Goal: Communication & Community: Answer question/provide support

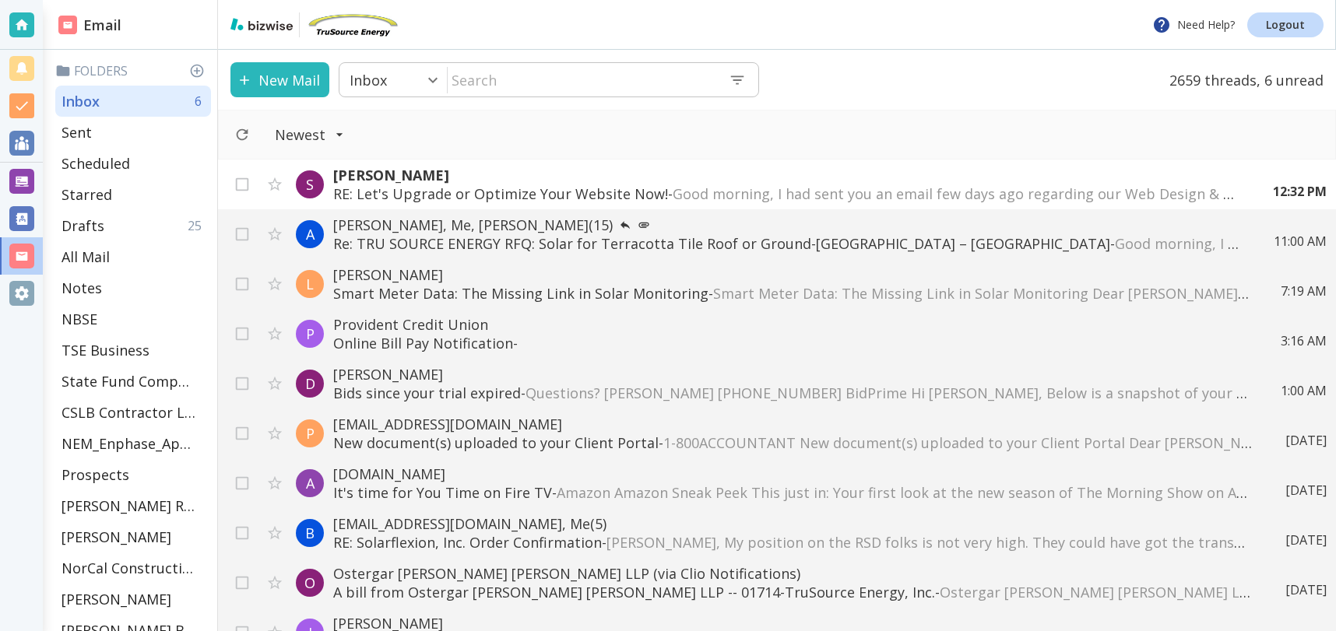
click at [266, 81] on button "New Mail" at bounding box center [279, 79] width 99 height 35
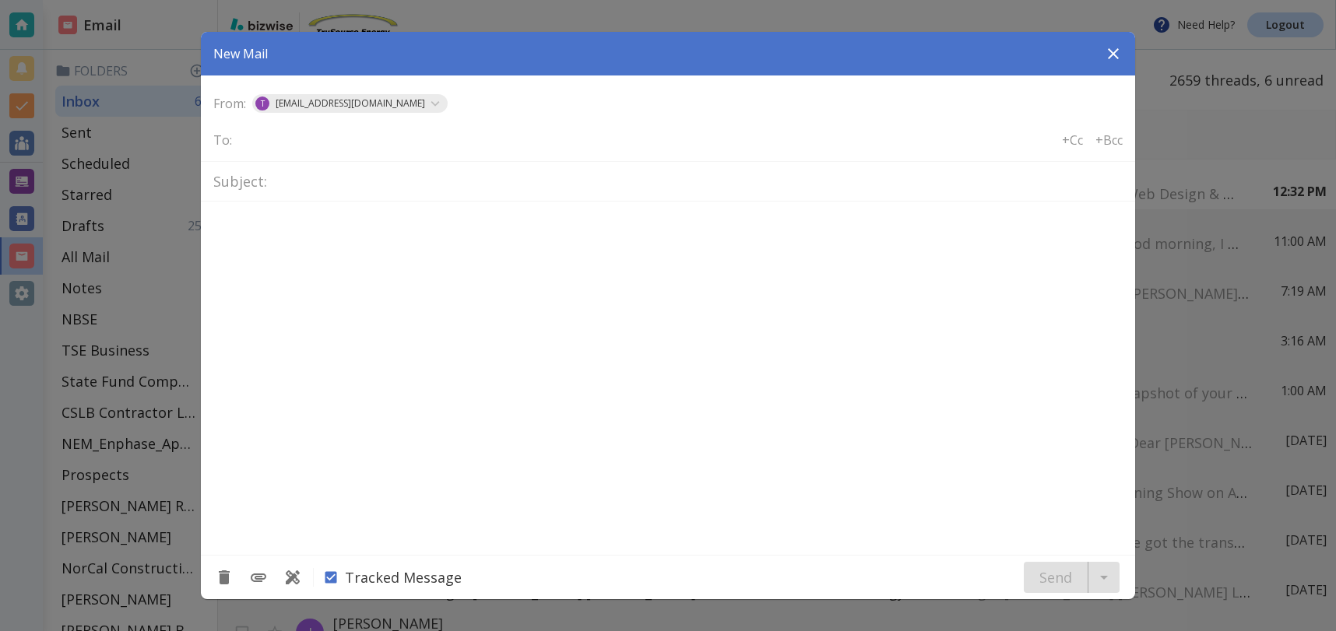
type textarea "<div class="bizwise_content"></div><div class="gmail_signature"><br>--<br><p>Th…"
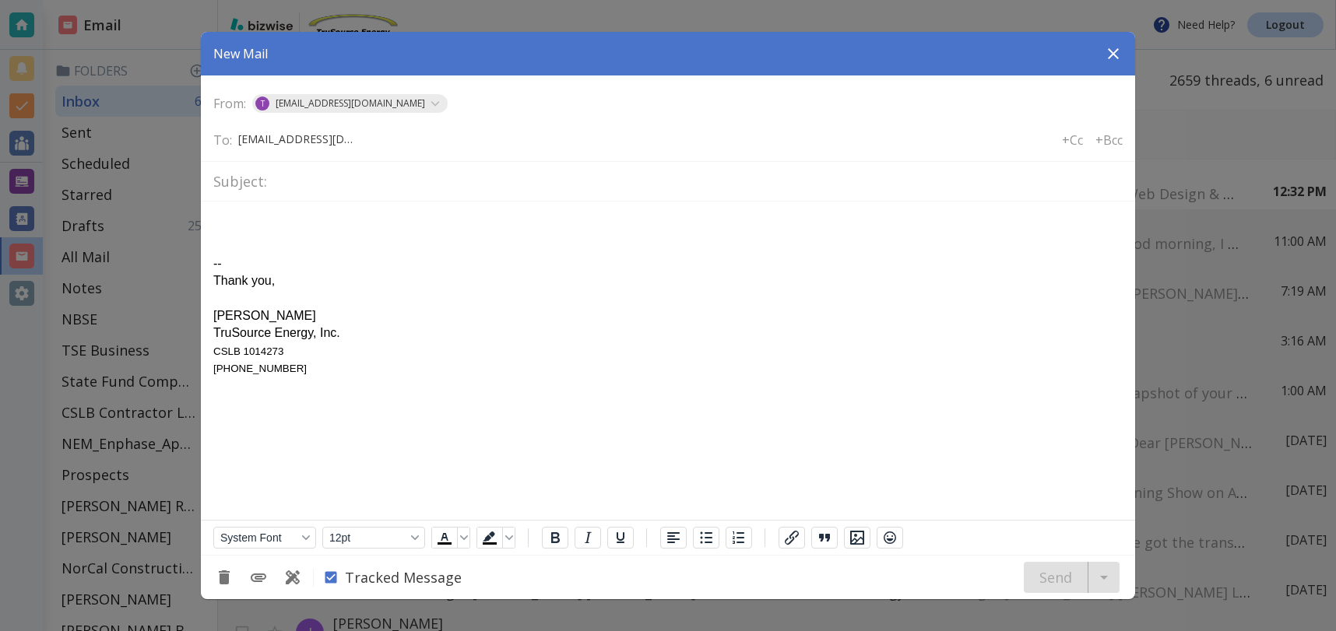
type input "[EMAIL_ADDRESS][DOMAIN_NAME]"
click at [353, 190] on input "text" at bounding box center [697, 181] width 849 height 27
drag, startPoint x: 427, startPoint y: 146, endPoint x: 438, endPoint y: 151, distance: 11.9
click at [434, 146] on input "text" at bounding box center [496, 139] width 125 height 22
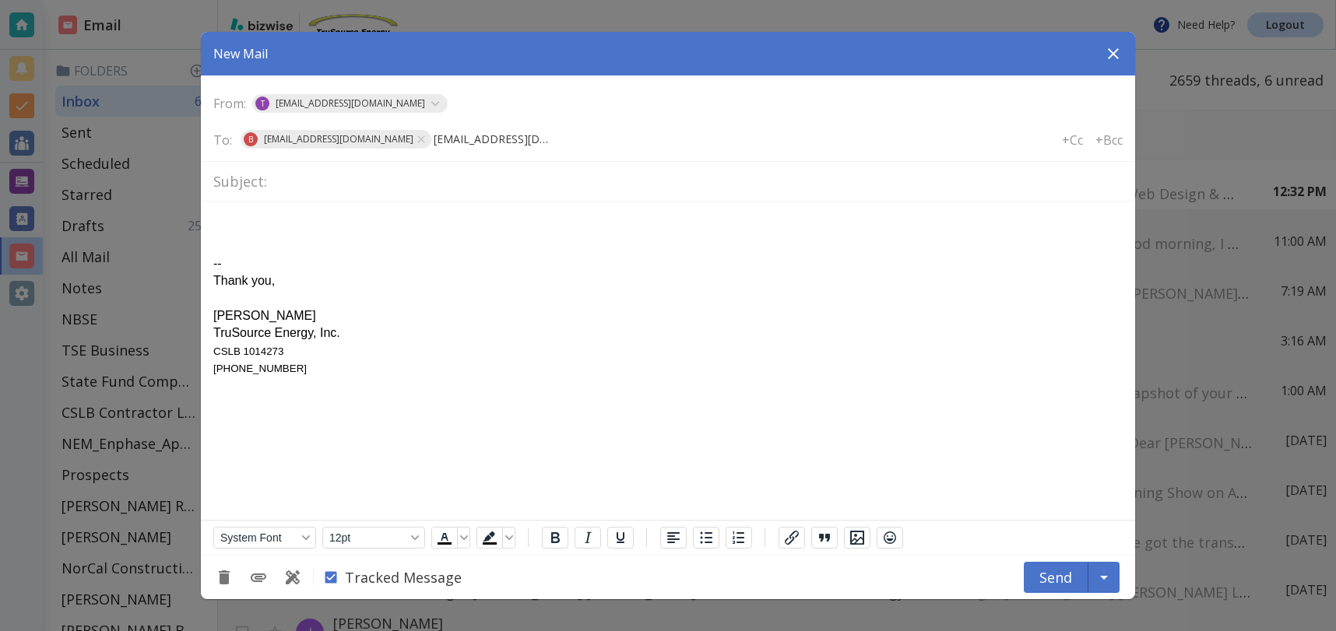
type input "[EMAIL_ADDRESS][DOMAIN_NAME]"
click at [283, 184] on input "text" at bounding box center [697, 181] width 849 height 27
type input "Solar Array Data"
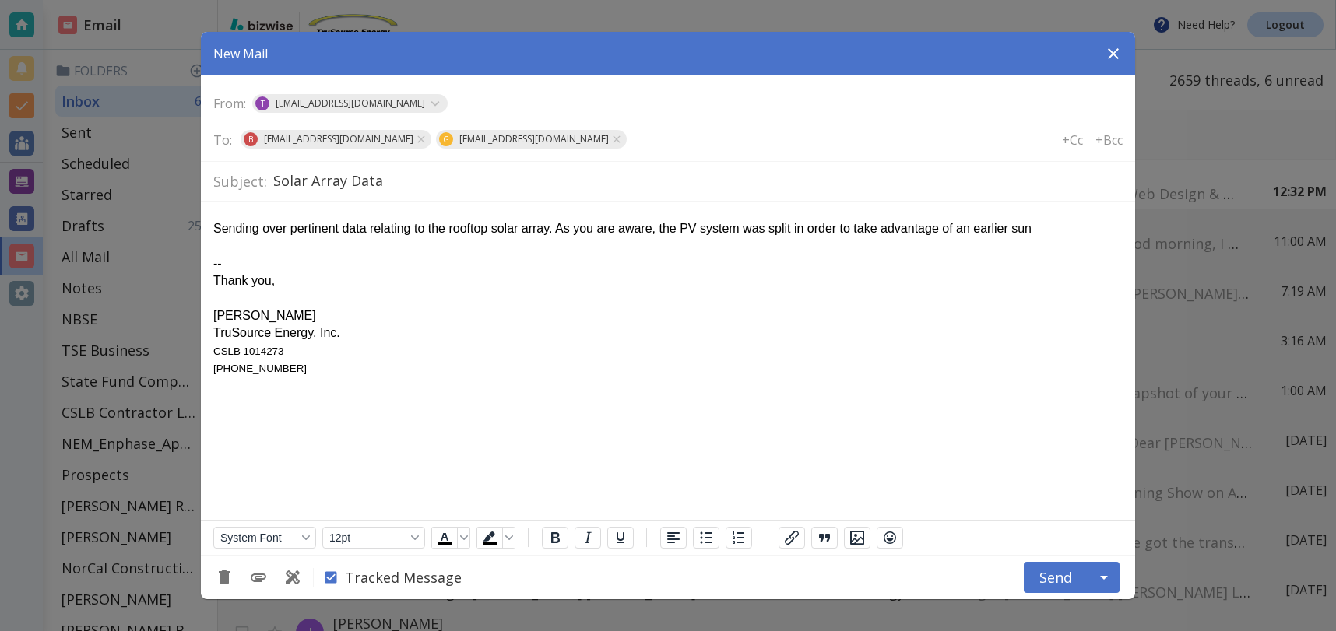
drag, startPoint x: 1047, startPoint y: 231, endPoint x: 1120, endPoint y: 244, distance: 74.4
click at [1047, 231] on div "Sending over pertinent data relating to the rooftop solar array. As you are awa…" at bounding box center [667, 228] width 909 height 17
drag, startPoint x: 985, startPoint y: 230, endPoint x: 1008, endPoint y: 245, distance: 28.1
click at [985, 230] on div "Sending over pertinent data relating to the rooftop solar array. As you are awa…" at bounding box center [667, 228] width 909 height 17
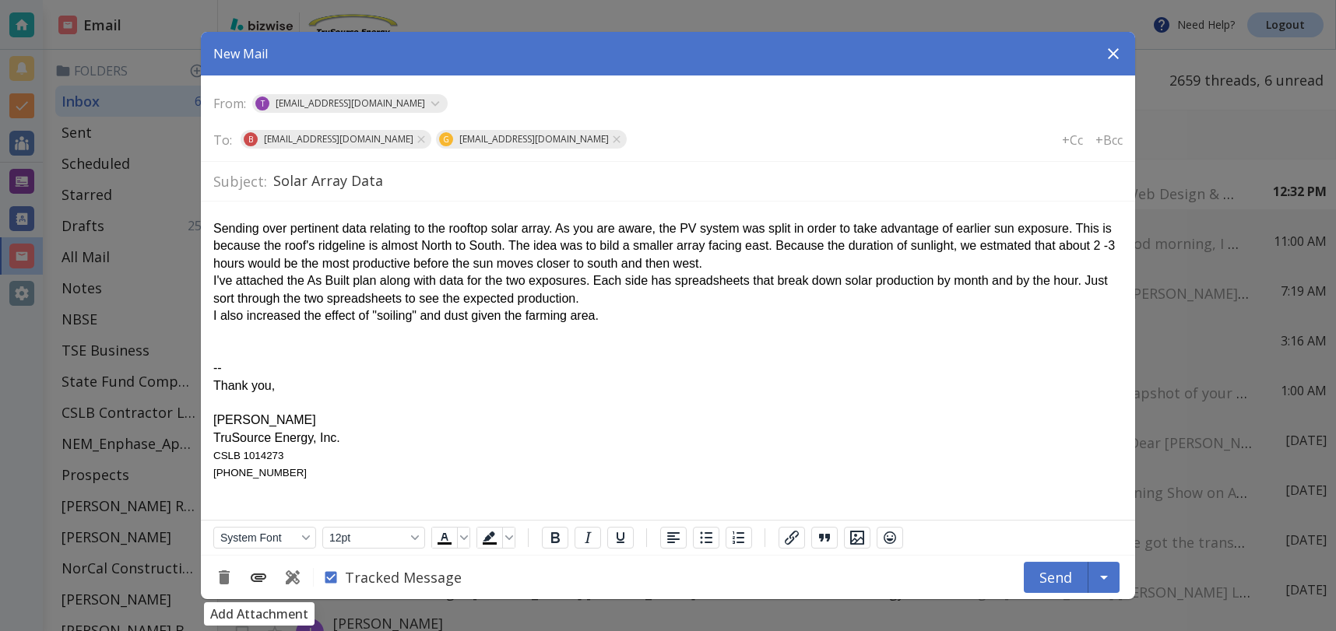
click at [265, 579] on icon "Add Attachment" at bounding box center [258, 577] width 19 height 19
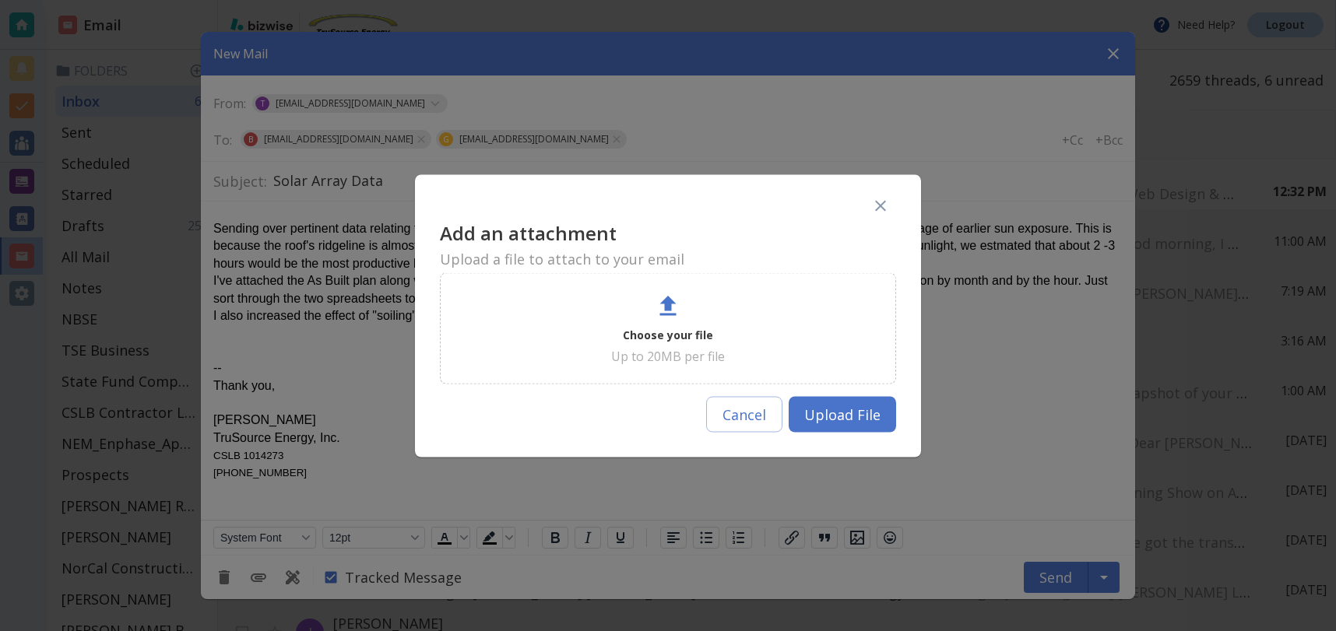
click at [680, 328] on p "Choose your file" at bounding box center [668, 334] width 90 height 19
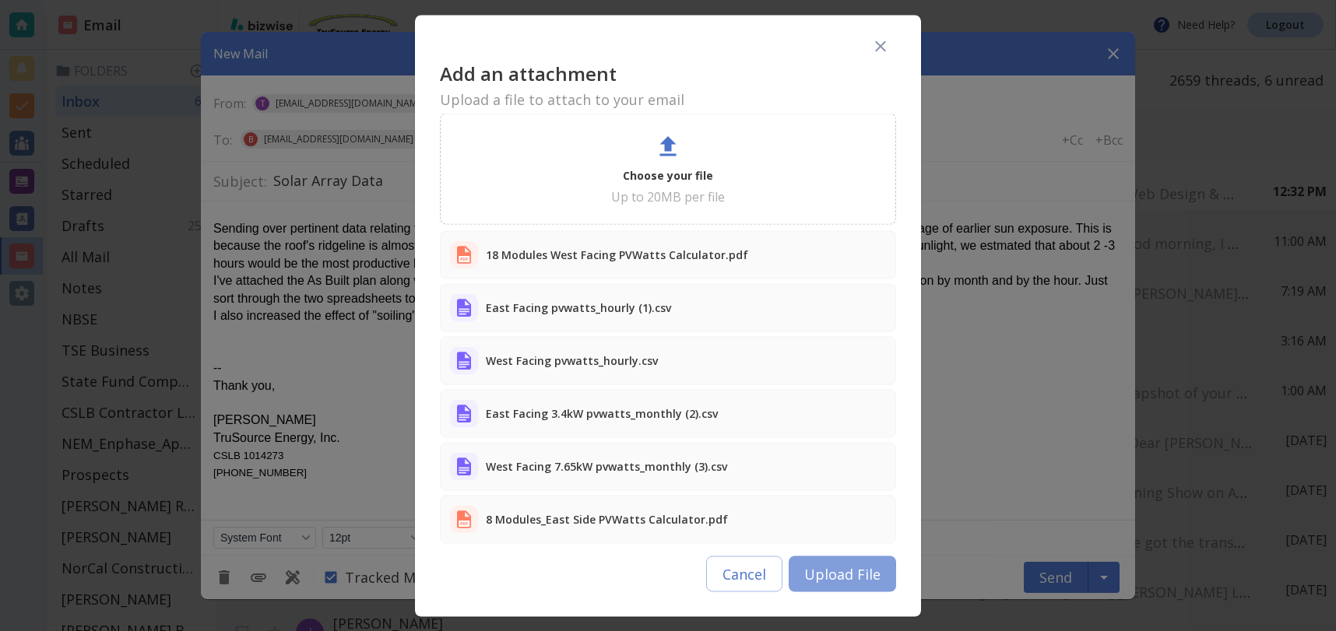
click at [867, 571] on button "Upload File" at bounding box center [842, 574] width 107 height 36
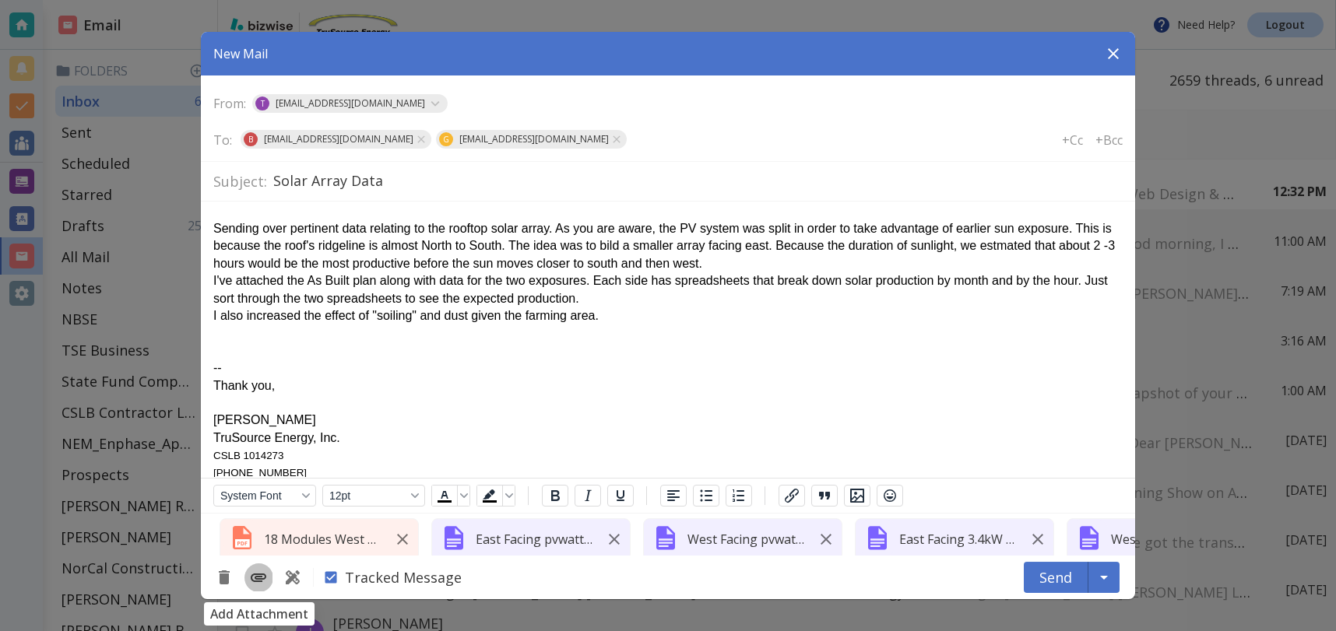
click at [264, 581] on icon "Add Attachment" at bounding box center [258, 577] width 19 height 19
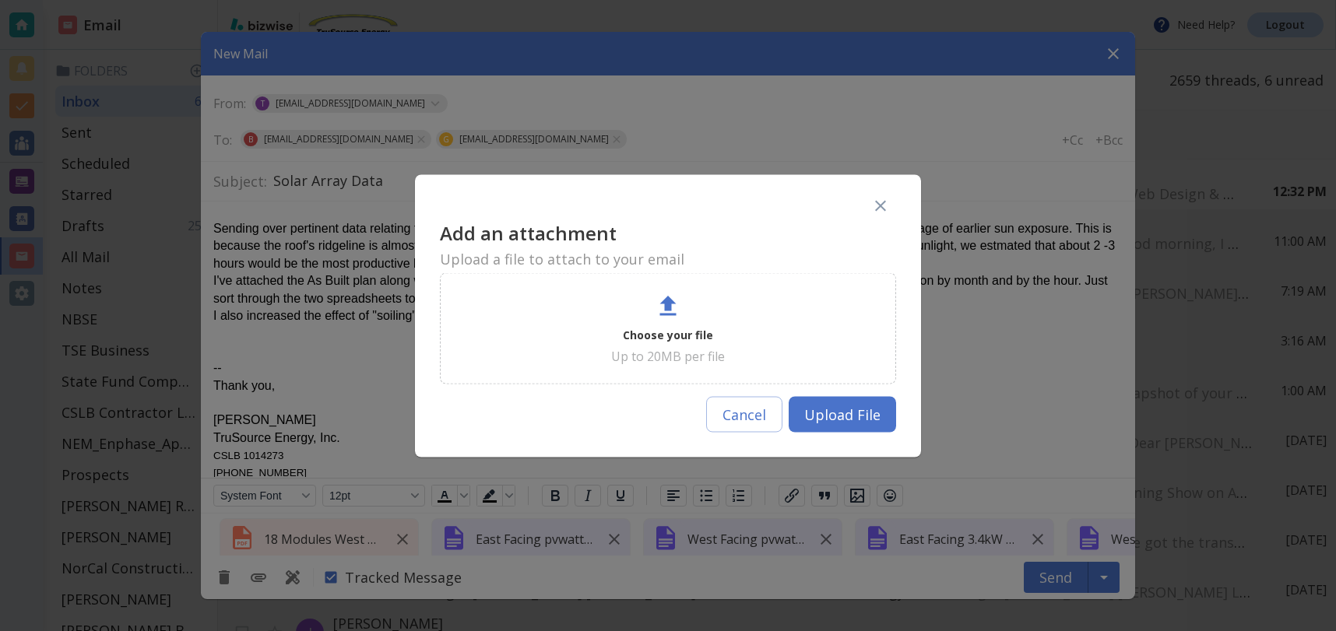
click at [666, 307] on icon at bounding box center [668, 306] width 16 height 20
click at [596, 311] on div "Choose your file Up to 20MB per file" at bounding box center [667, 328] width 417 height 72
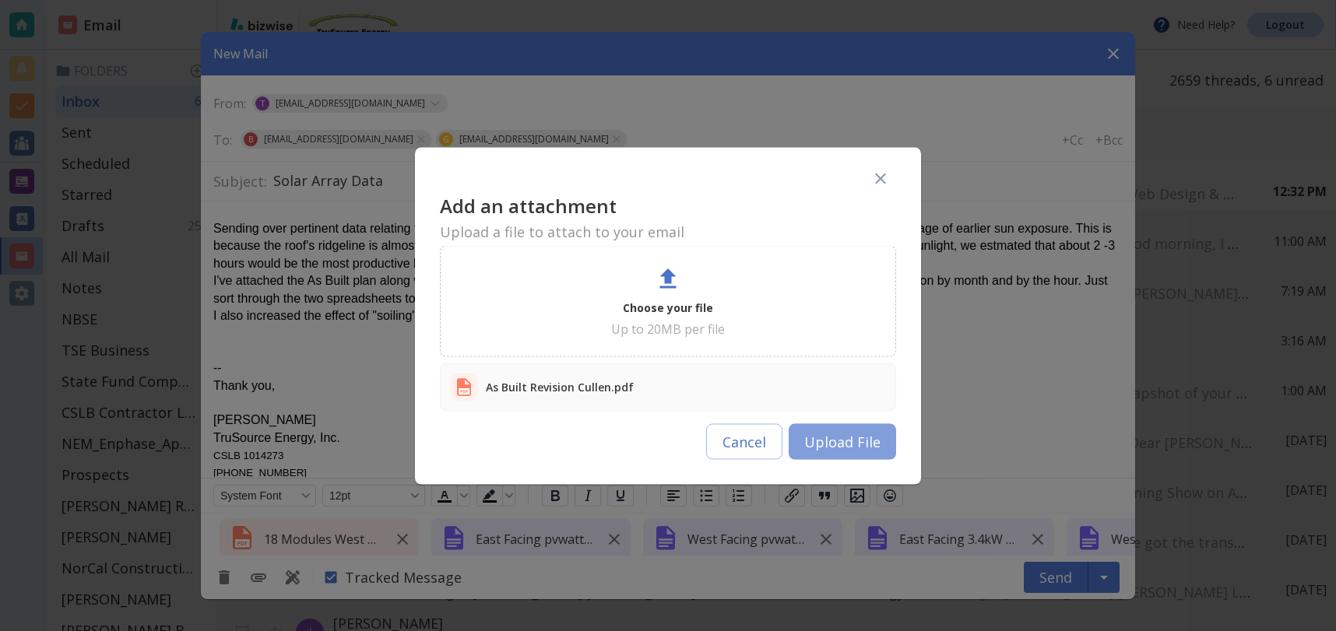
click at [865, 438] on button "Upload File" at bounding box center [842, 441] width 107 height 36
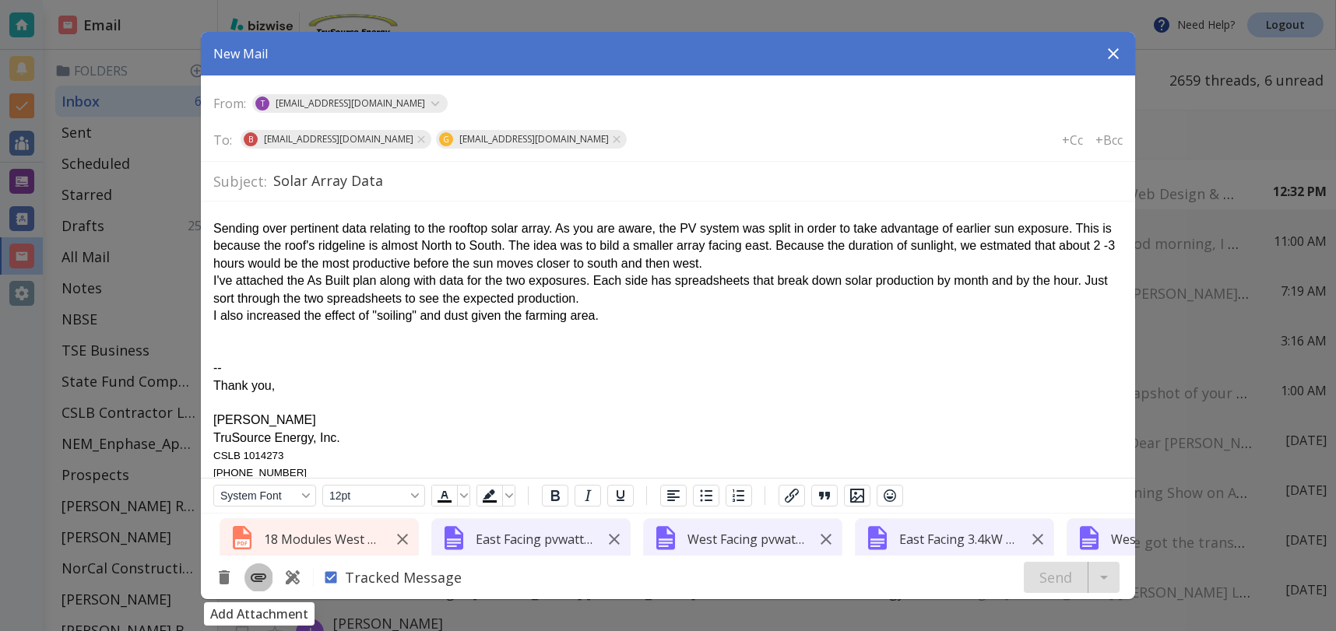
click at [262, 580] on icon "Add Attachment" at bounding box center [258, 577] width 19 height 19
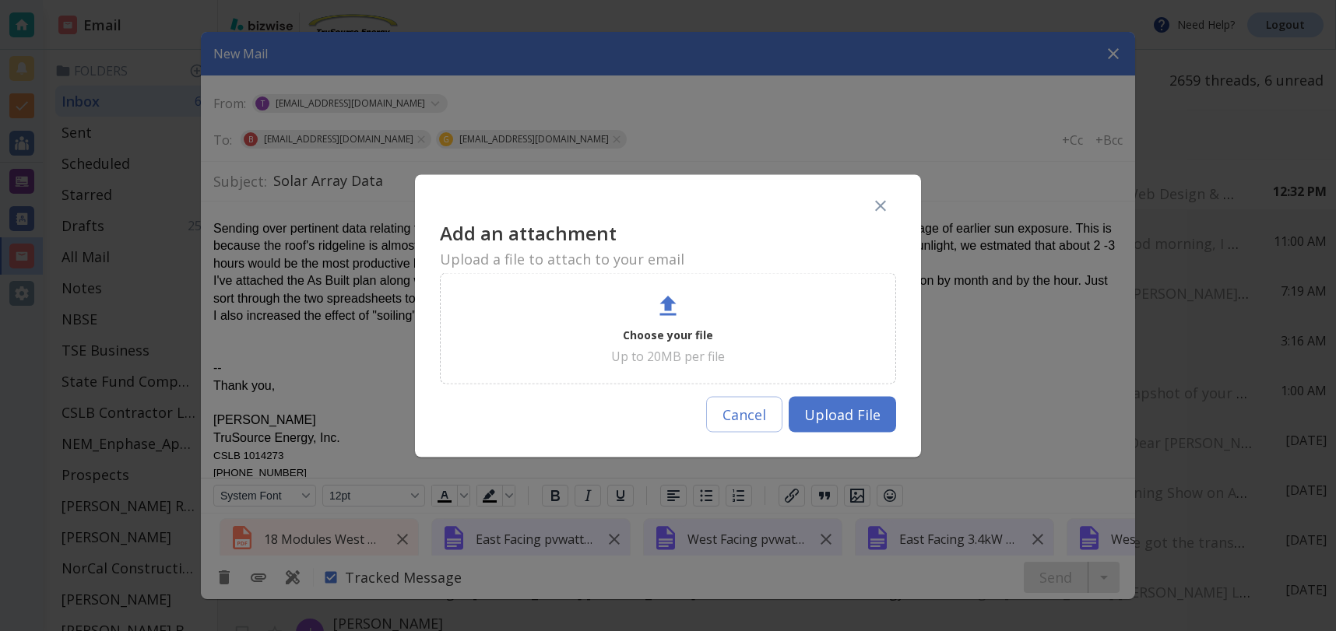
click at [650, 339] on p "Choose your file" at bounding box center [668, 334] width 90 height 19
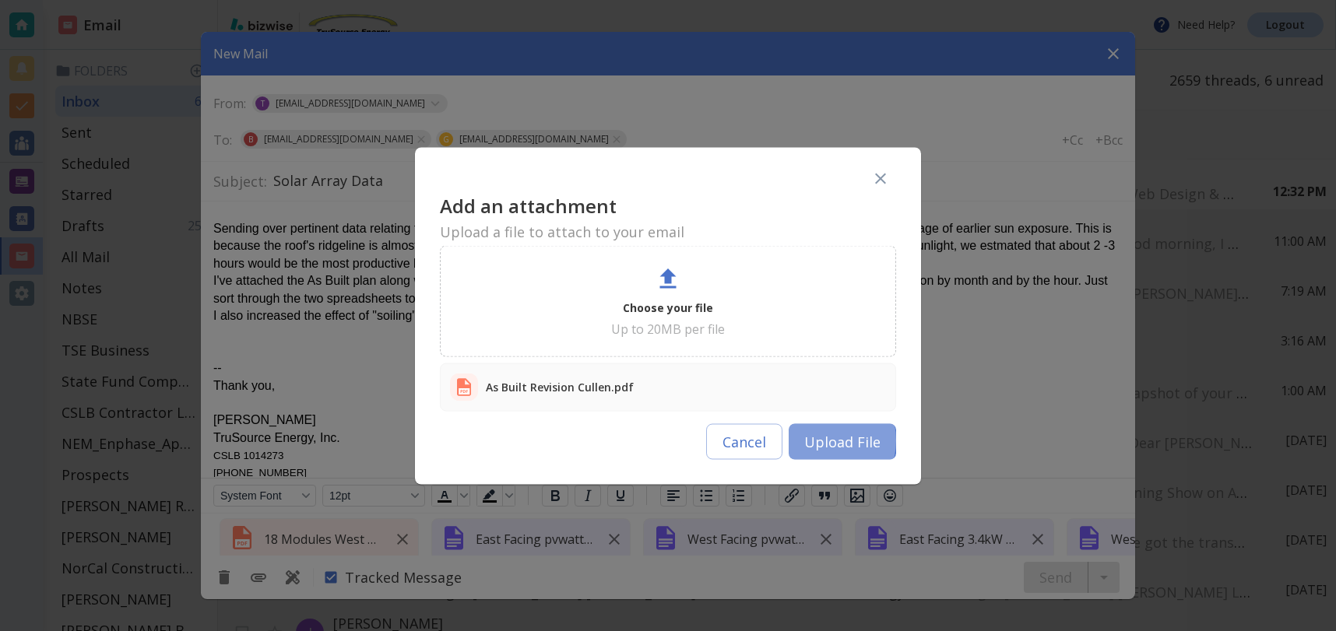
click at [824, 440] on button "Upload File" at bounding box center [842, 441] width 107 height 36
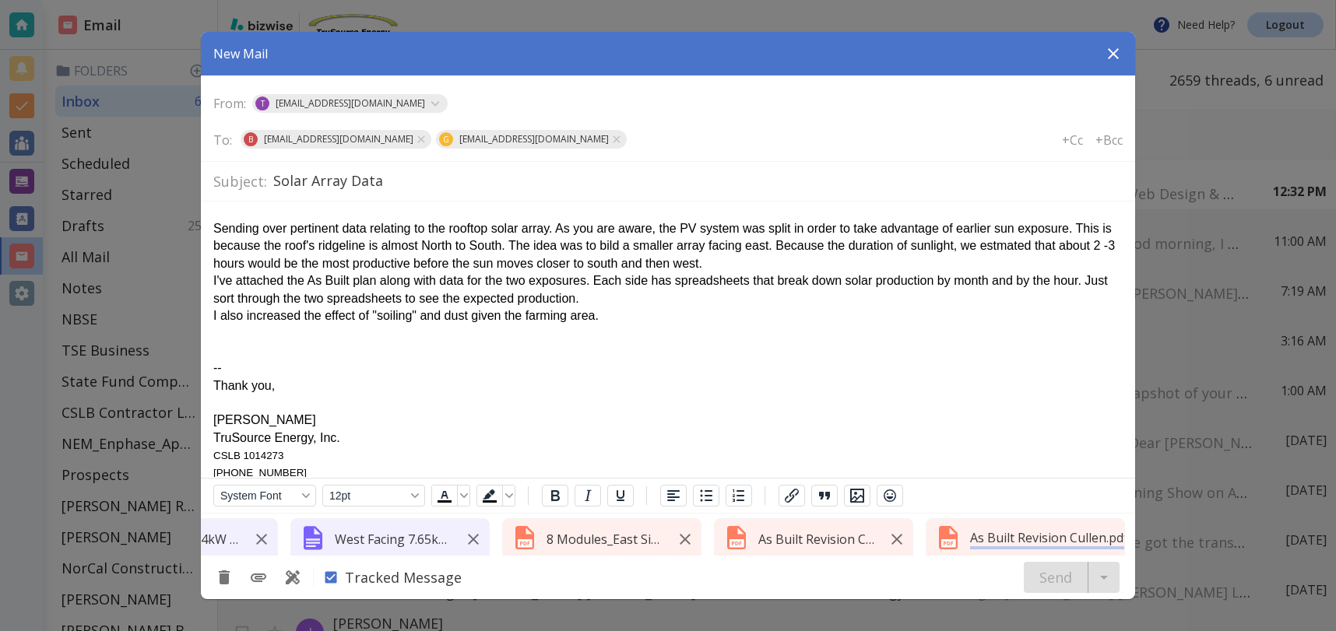
scroll to position [0, 785]
click at [993, 539] on p "As Built Revision Cullen.pdf" at bounding box center [1040, 537] width 158 height 17
click at [975, 585] on div "Tracked Message Send" at bounding box center [668, 578] width 934 height 44
click at [1057, 580] on div "Send" at bounding box center [1072, 577] width 96 height 31
click at [886, 540] on icon "button" at bounding box center [888, 539] width 11 height 11
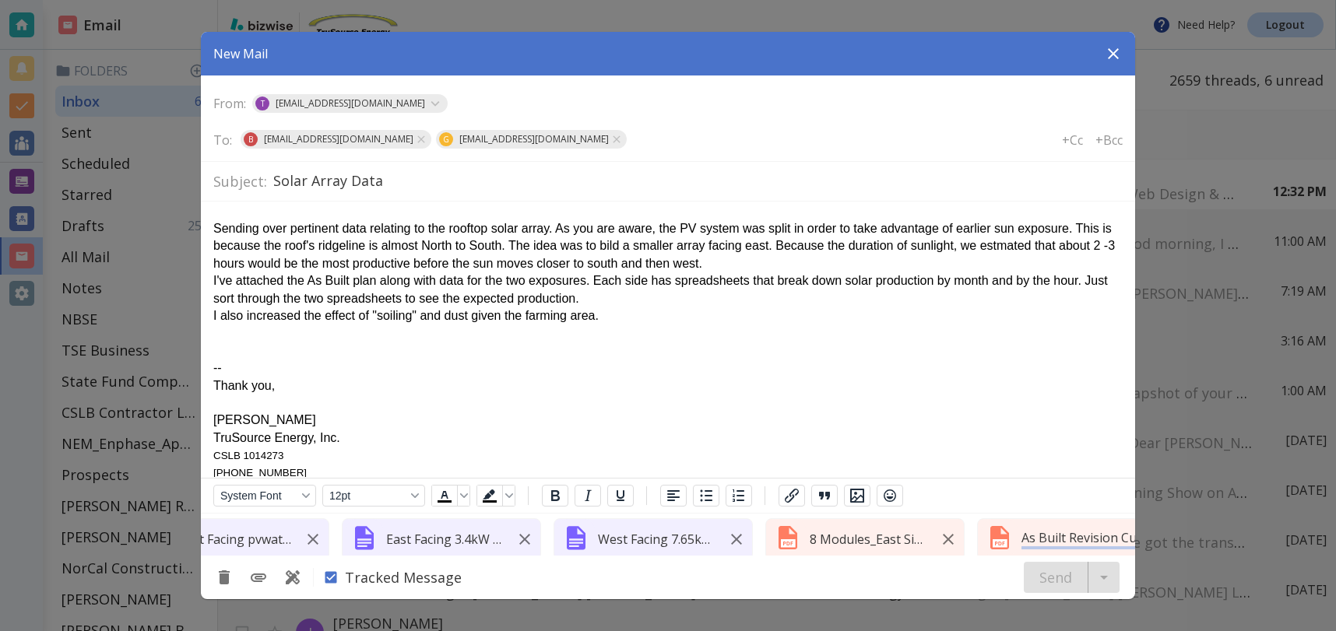
scroll to position [0, 573]
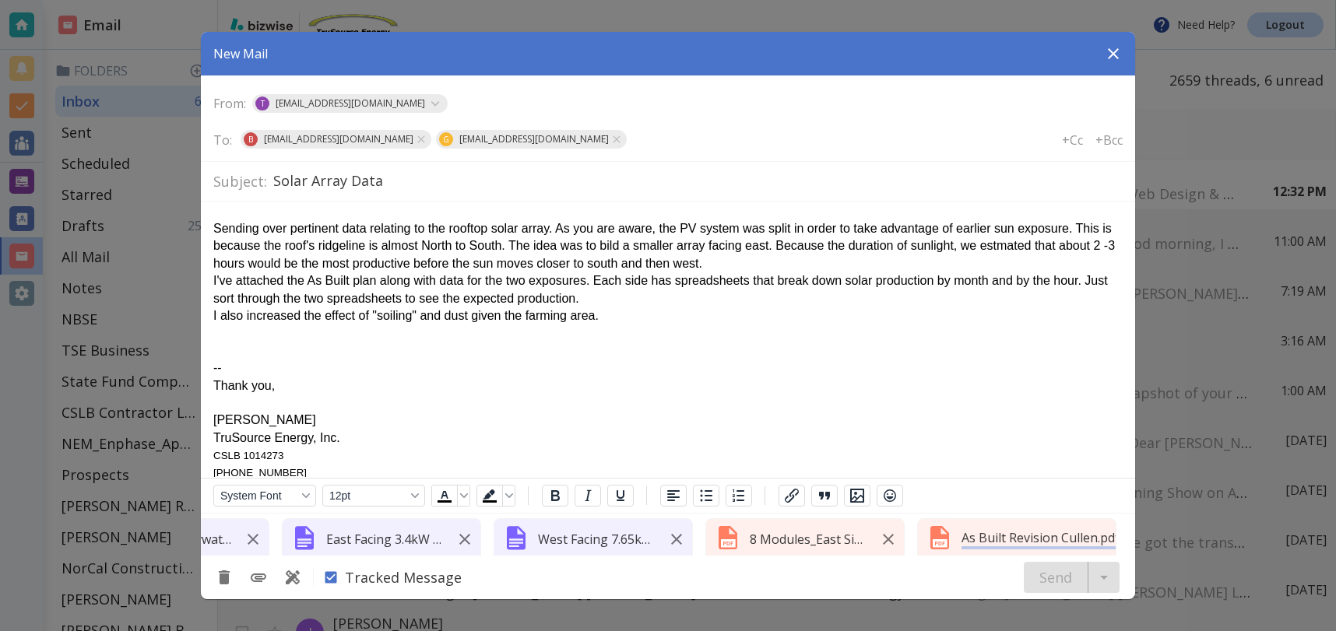
click at [899, 584] on div "Tracked Message Send" at bounding box center [668, 578] width 934 height 44
click at [986, 536] on p "As Built Revision Cullen.pdf" at bounding box center [1040, 537] width 158 height 17
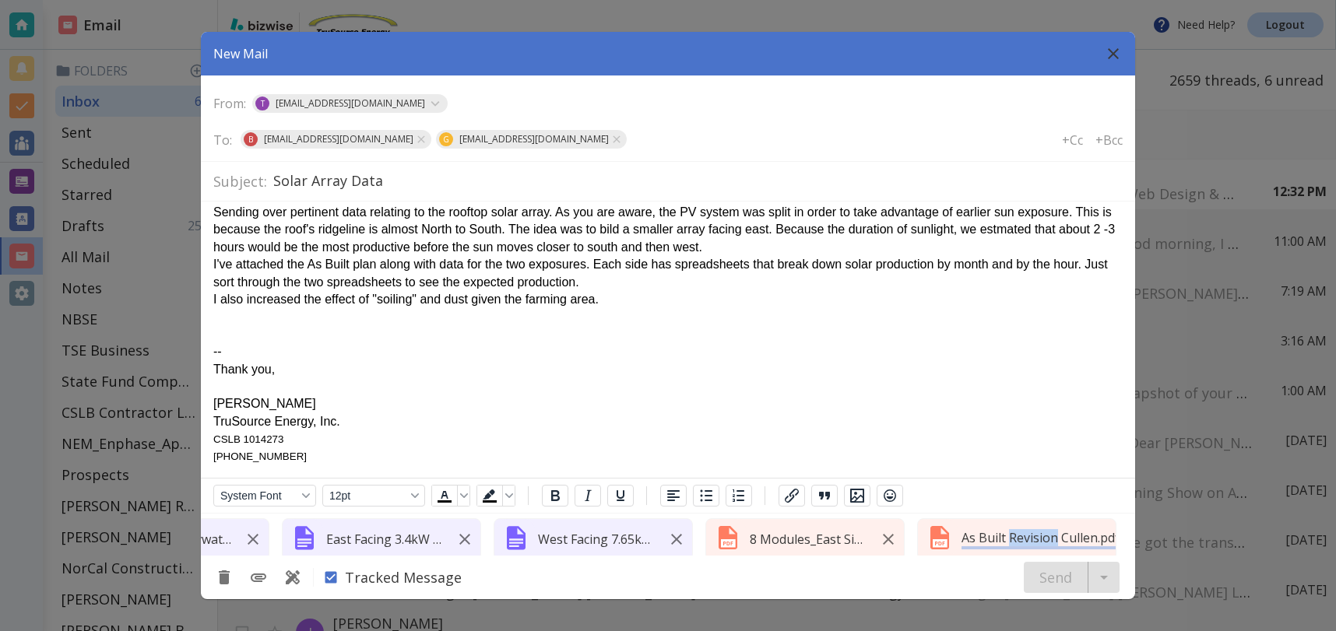
click at [1117, 52] on icon "button" at bounding box center [1113, 53] width 19 height 19
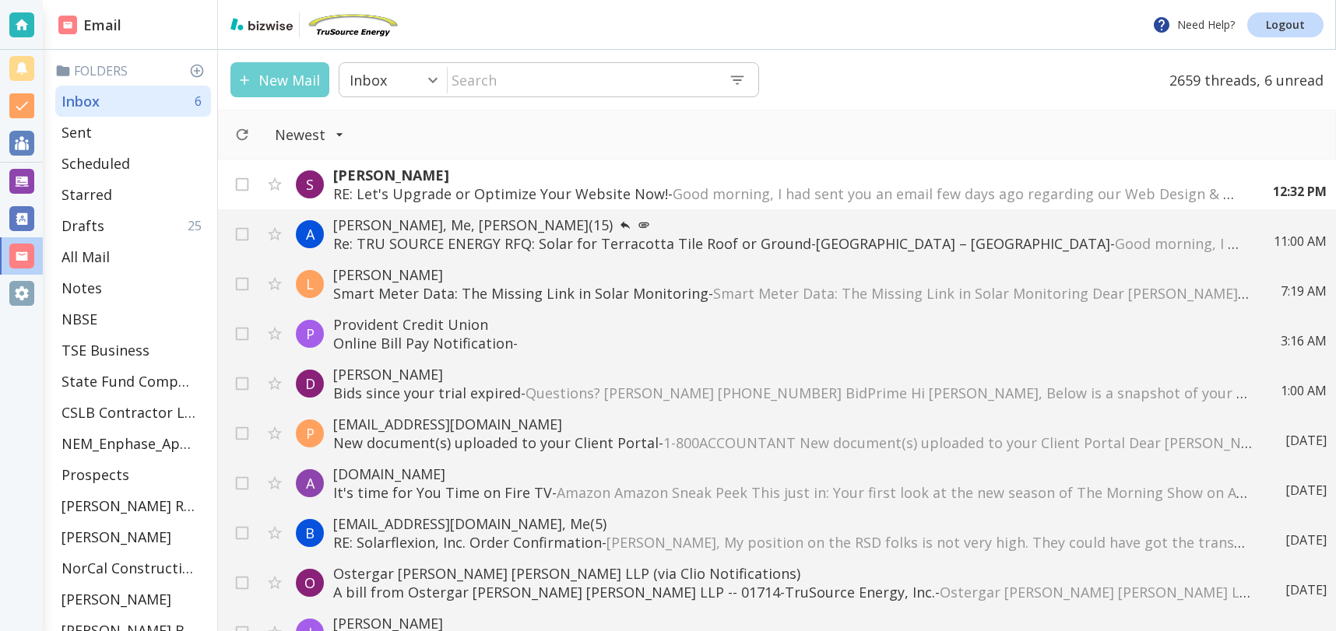
click at [279, 78] on button "New Mail" at bounding box center [279, 79] width 99 height 35
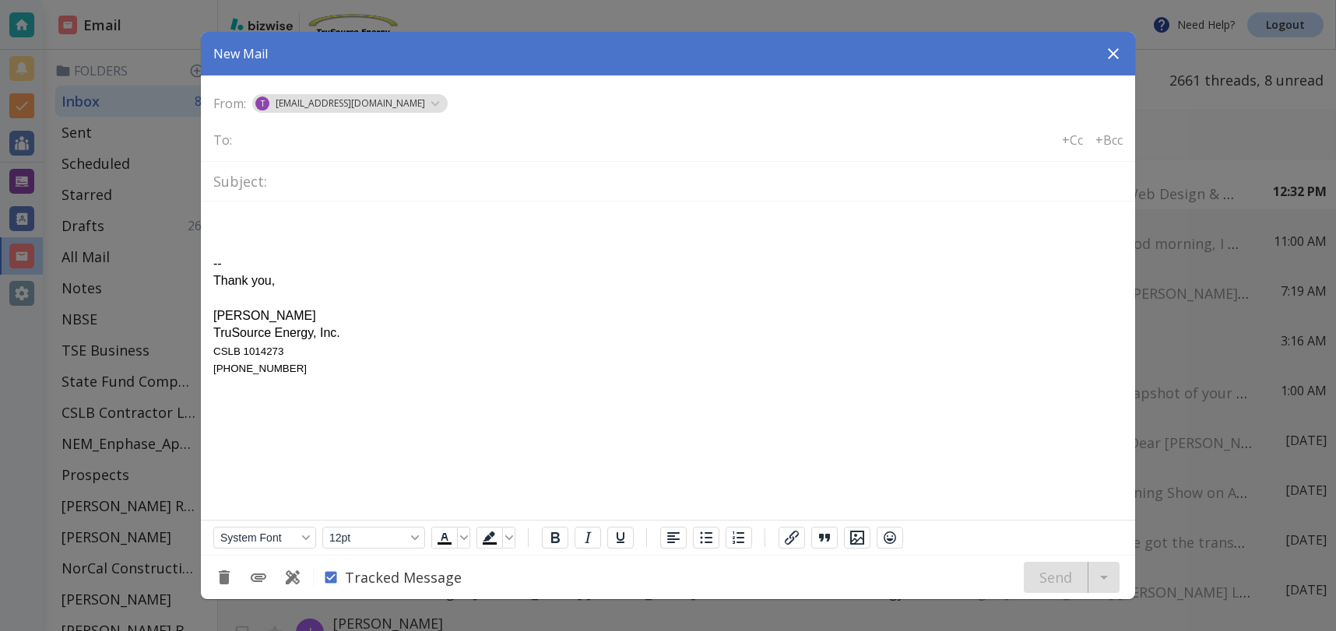
scroll to position [0, 0]
click at [268, 578] on button "Add Attachment" at bounding box center [258, 578] width 28 height 28
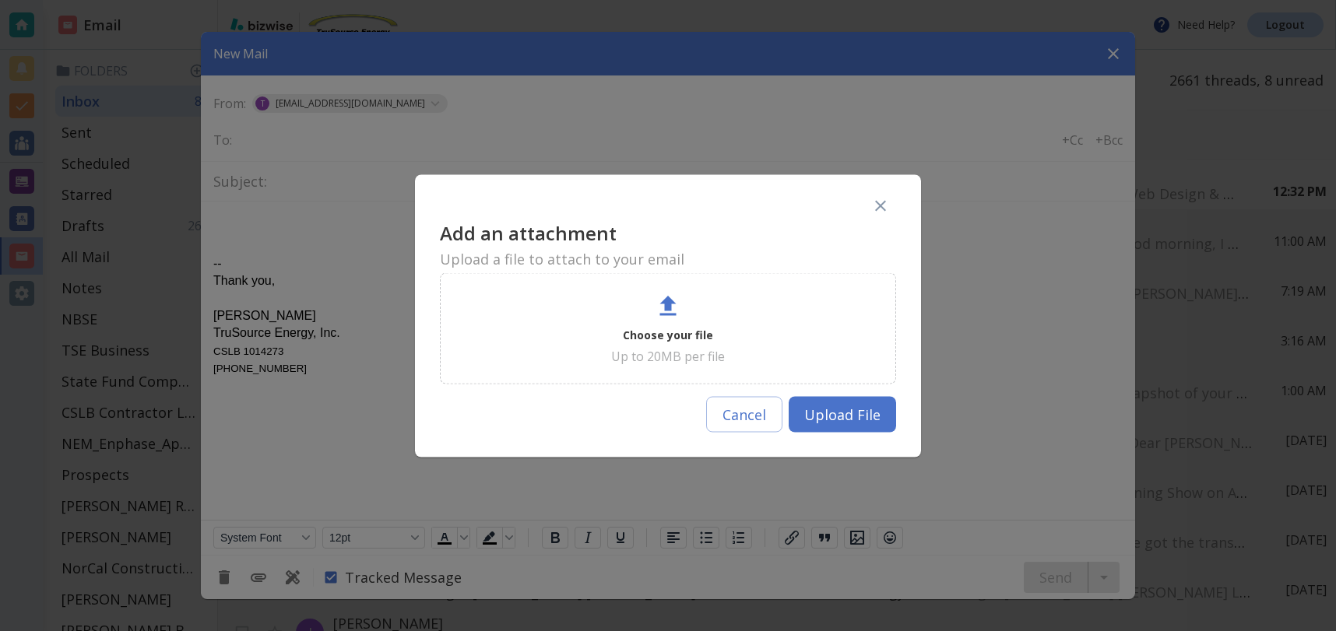
click at [662, 313] on icon at bounding box center [668, 306] width 28 height 28
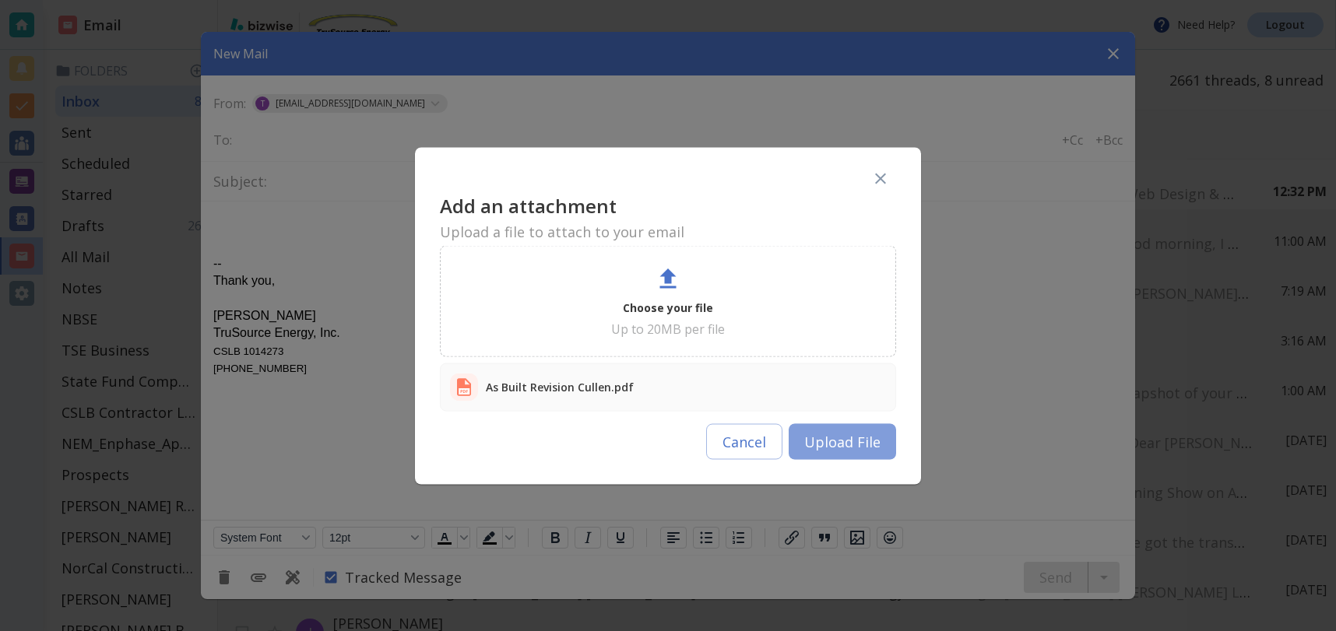
click at [831, 453] on button "Upload File" at bounding box center [842, 441] width 107 height 36
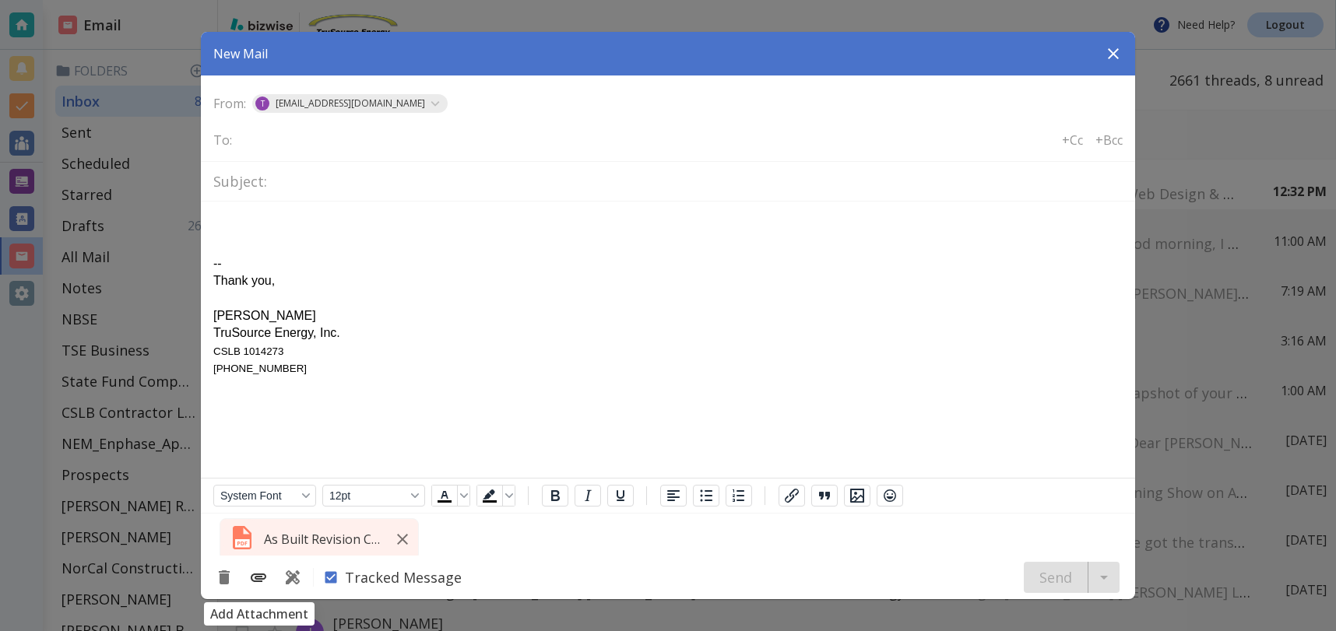
click at [265, 574] on icon "Add Attachment" at bounding box center [258, 577] width 19 height 19
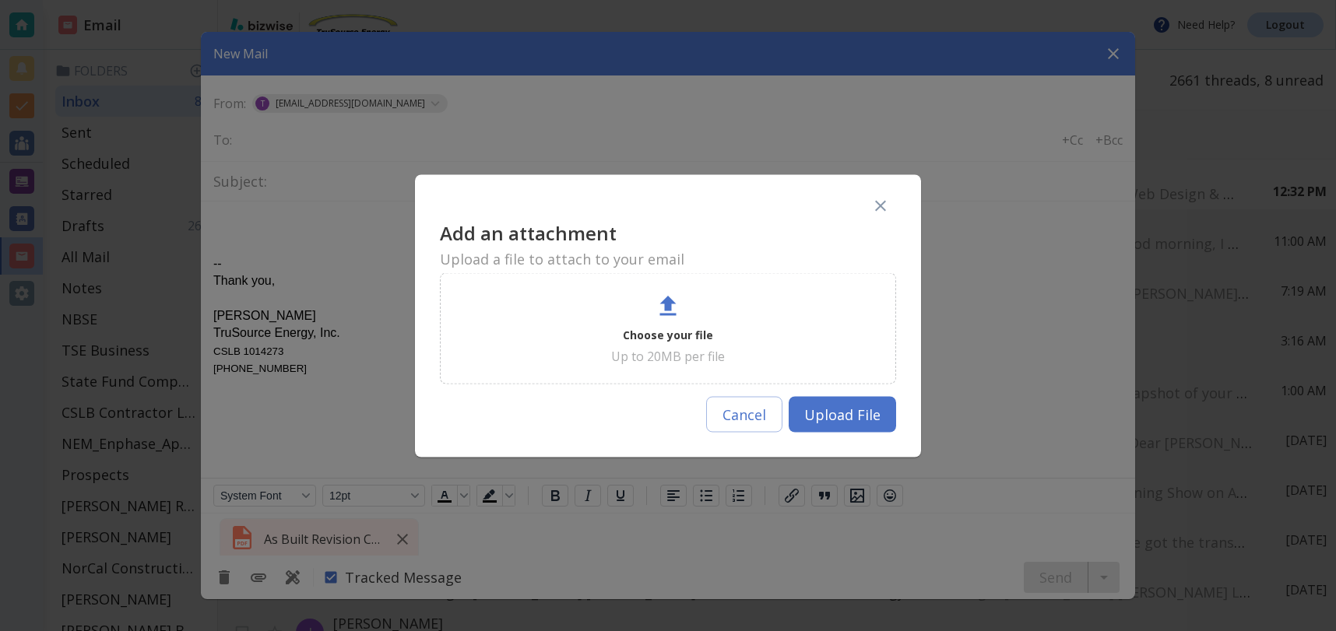
click at [657, 336] on p "Choose your file" at bounding box center [668, 334] width 90 height 19
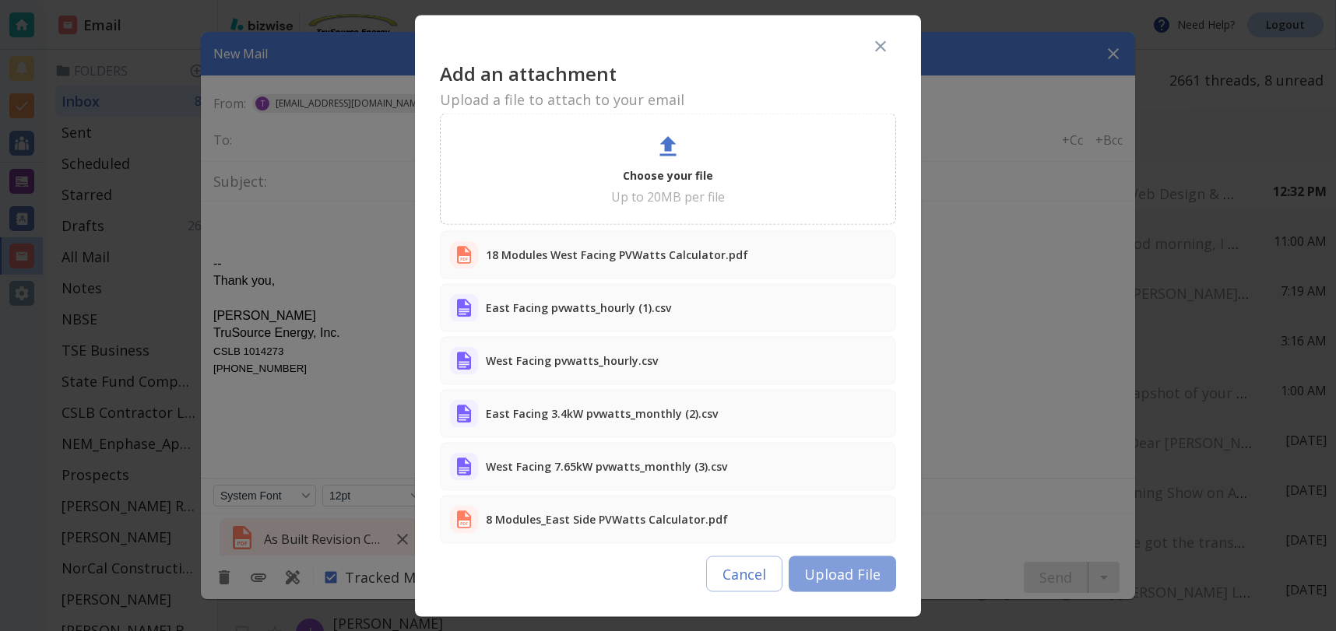
click at [855, 561] on button "Upload File" at bounding box center [842, 574] width 107 height 36
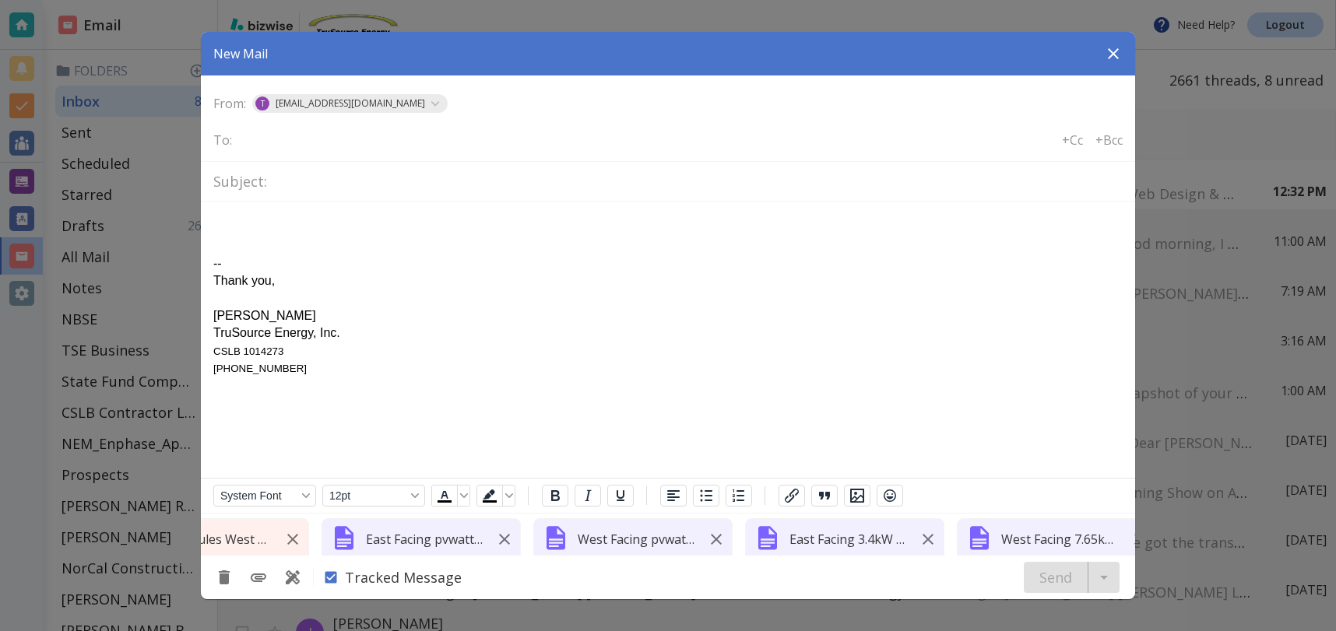
scroll to position [0, 573]
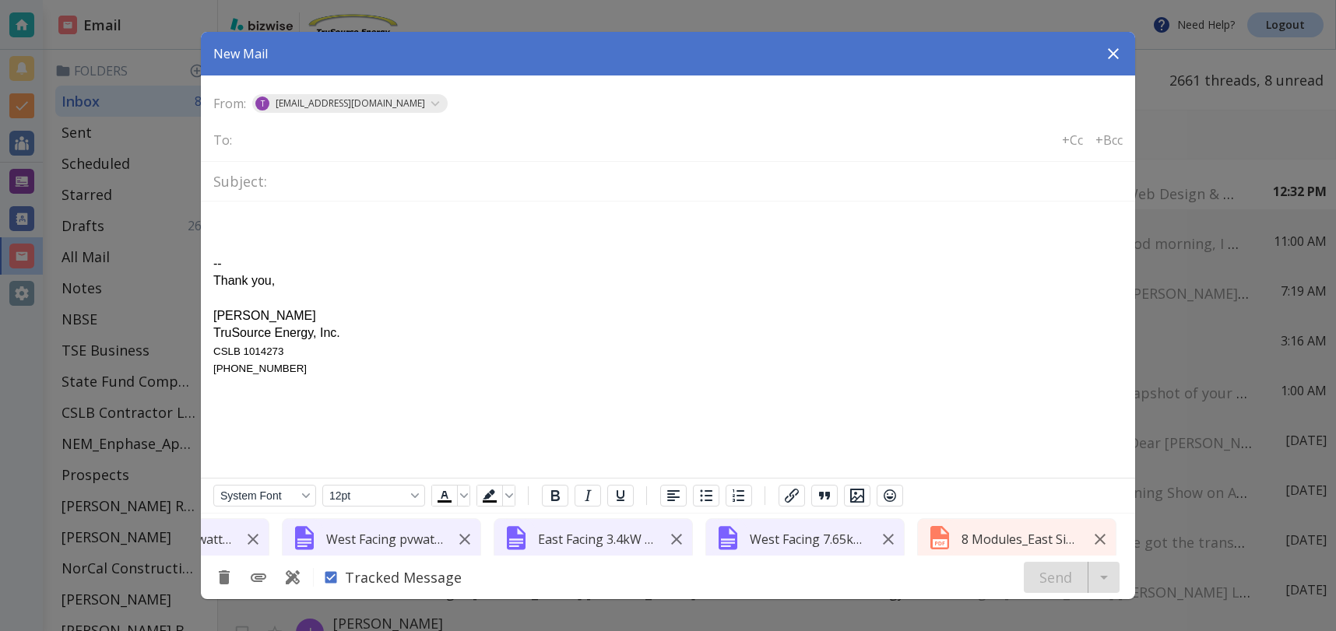
click at [304, 146] on input "text" at bounding box center [300, 139] width 125 height 22
click at [1118, 59] on icon "button" at bounding box center [1113, 53] width 19 height 19
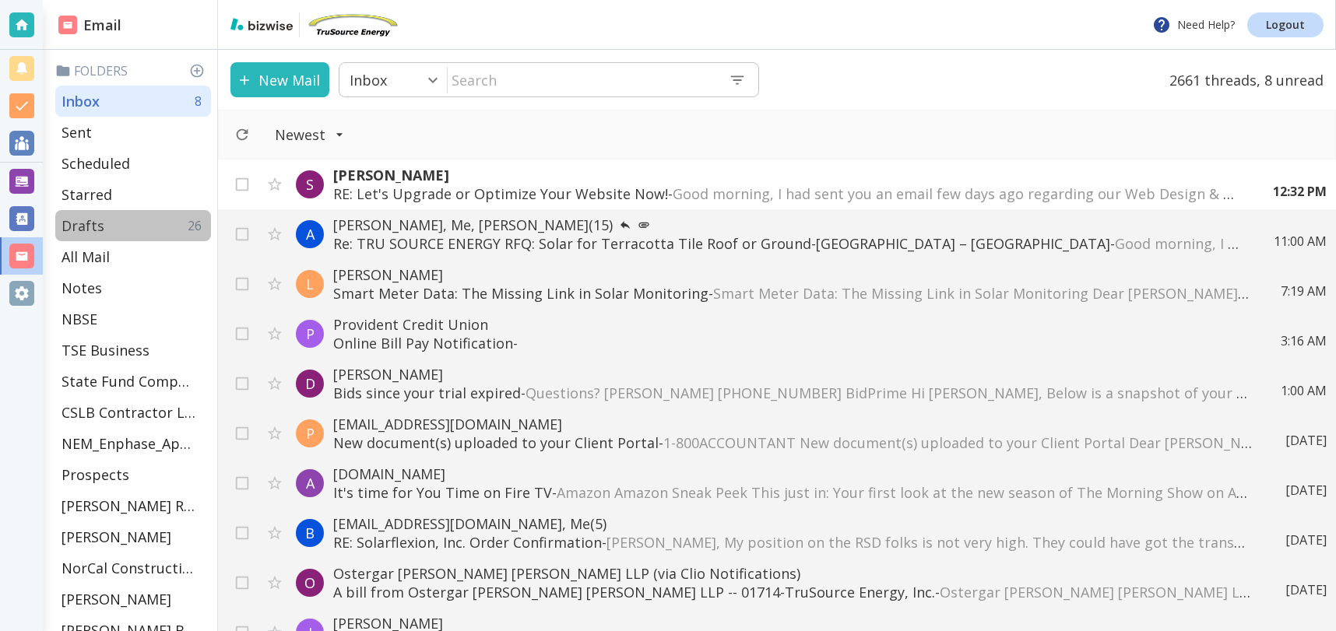
click at [90, 224] on p "Drafts" at bounding box center [82, 225] width 43 height 19
type input "4"
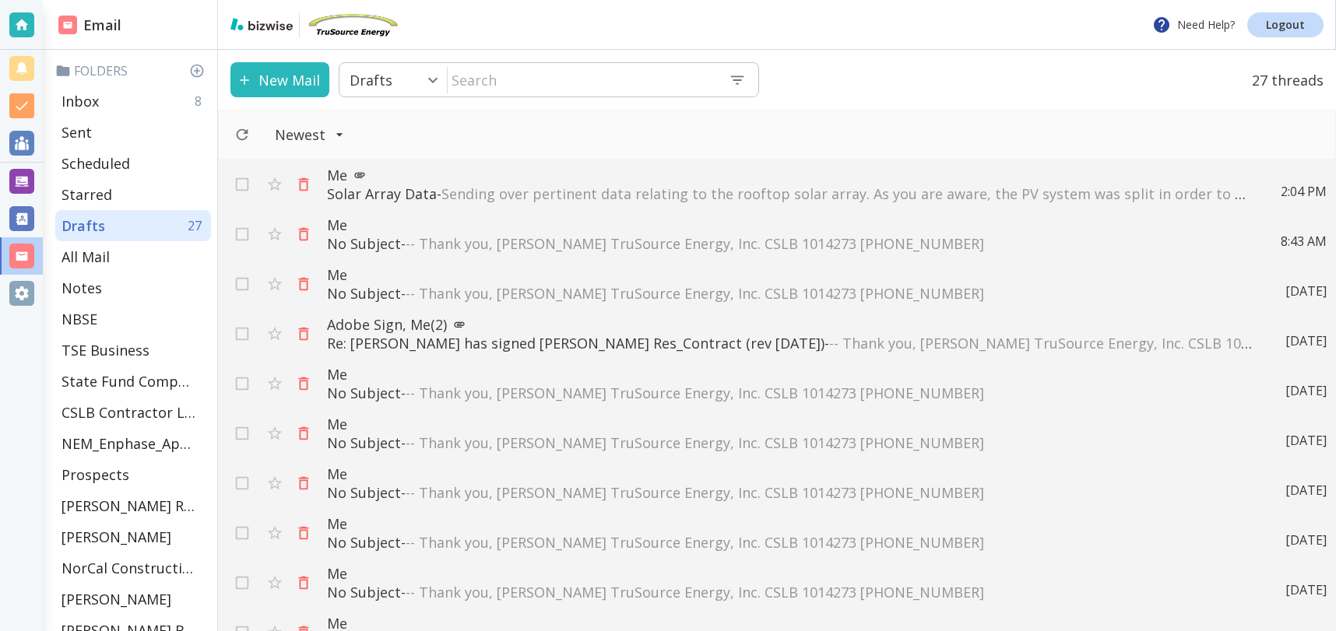
click at [487, 192] on span "Sending over pertinent data relating to the rooftop solar array. As you are awa…" at bounding box center [1090, 193] width 1298 height 19
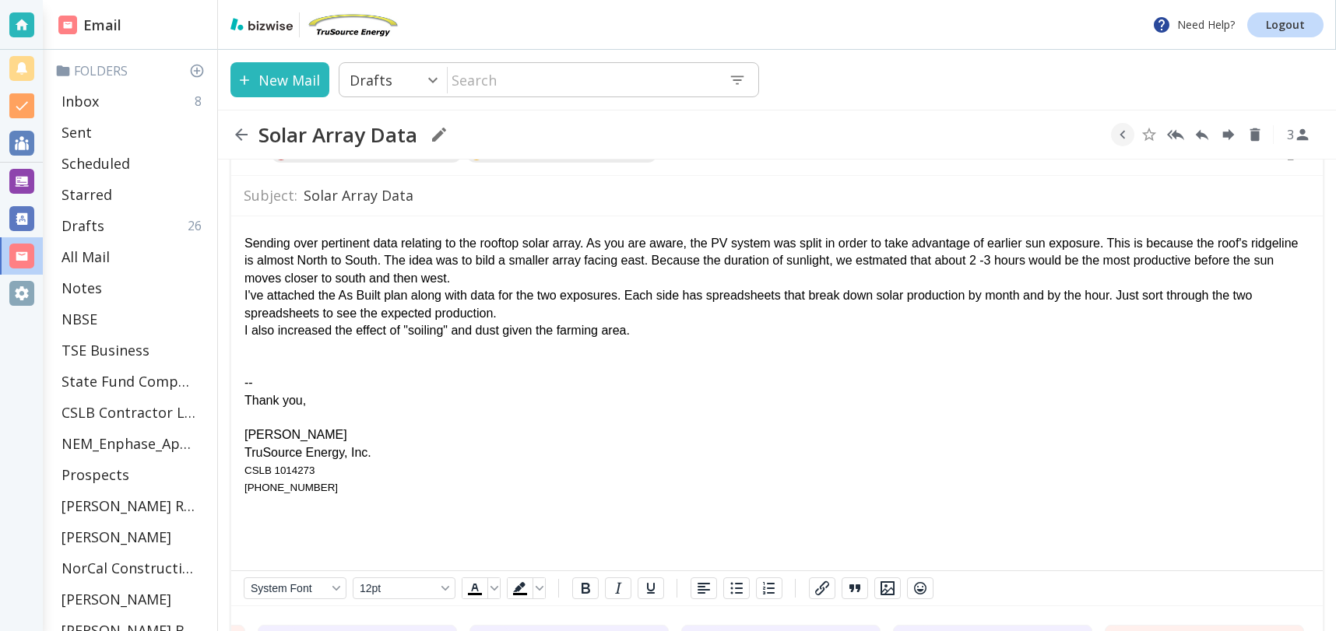
scroll to position [79, 0]
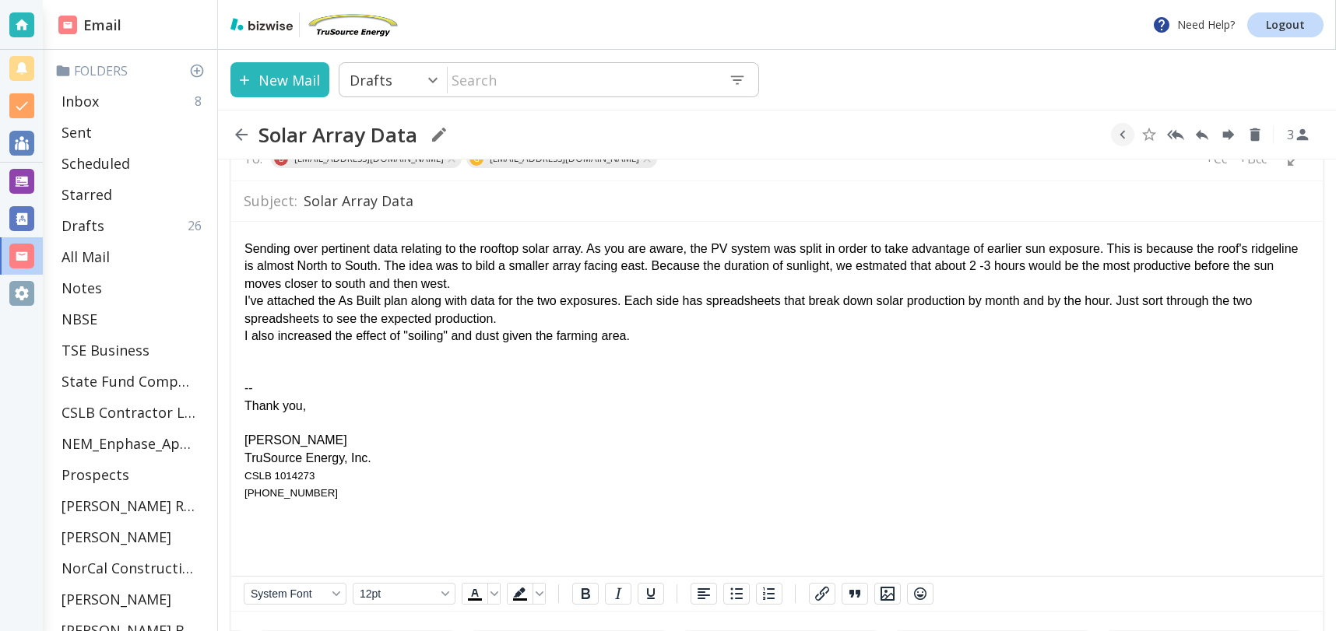
click at [747, 333] on div "I also increased the effect of "soiling" and dust given the farming area." at bounding box center [776, 335] width 1065 height 17
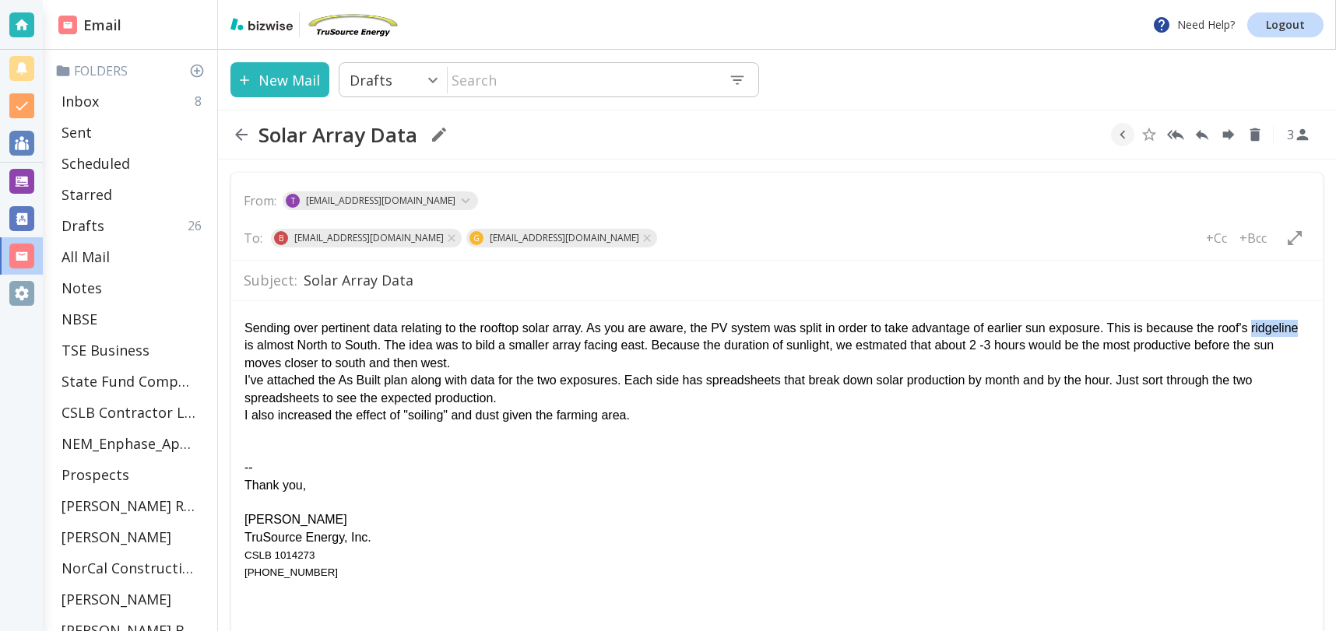
scroll to position [1, 0]
click at [265, 343] on div "Sending over pertinent data relating to the rooftop solar array. As you are awa…" at bounding box center [776, 344] width 1065 height 52
click at [272, 345] on div "Sending over pertinent data relating to the rooftop solar array. As you are awa…" at bounding box center [776, 344] width 1065 height 52
drag, startPoint x: 475, startPoint y: 379, endPoint x: 620, endPoint y: 409, distance: 147.9
click at [476, 379] on div "I've attached the As Built plan along with data for the two exposures. Each sid…" at bounding box center [776, 388] width 1065 height 35
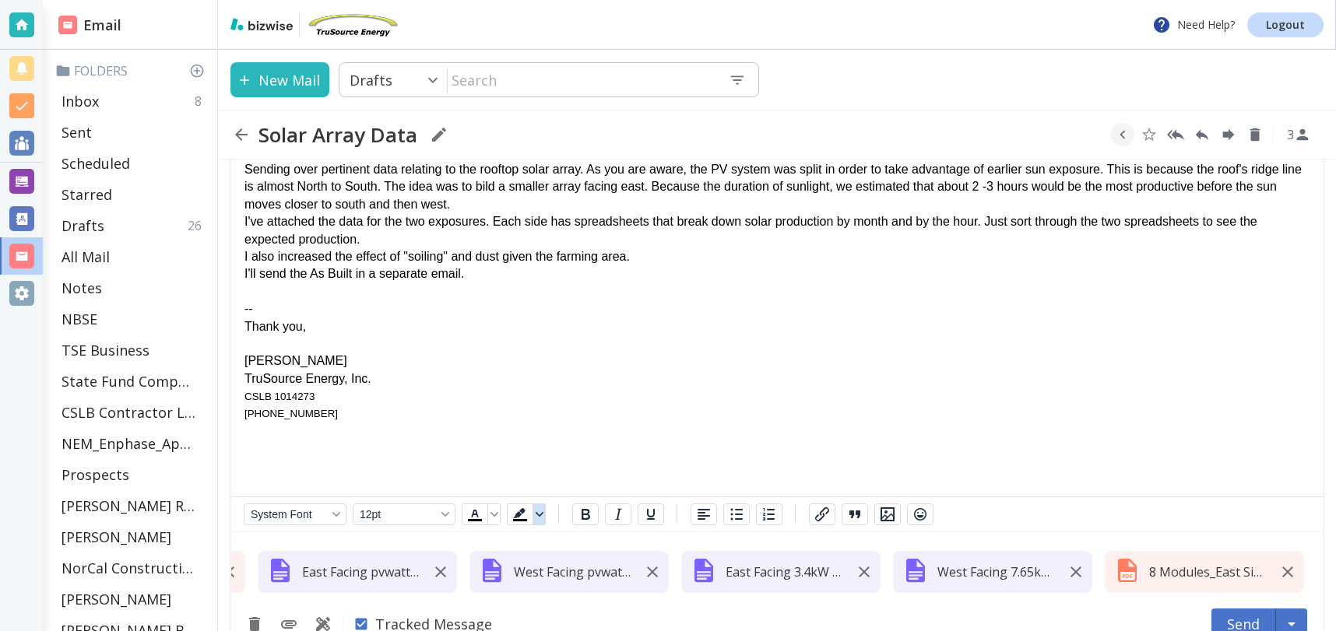
scroll to position [190, 0]
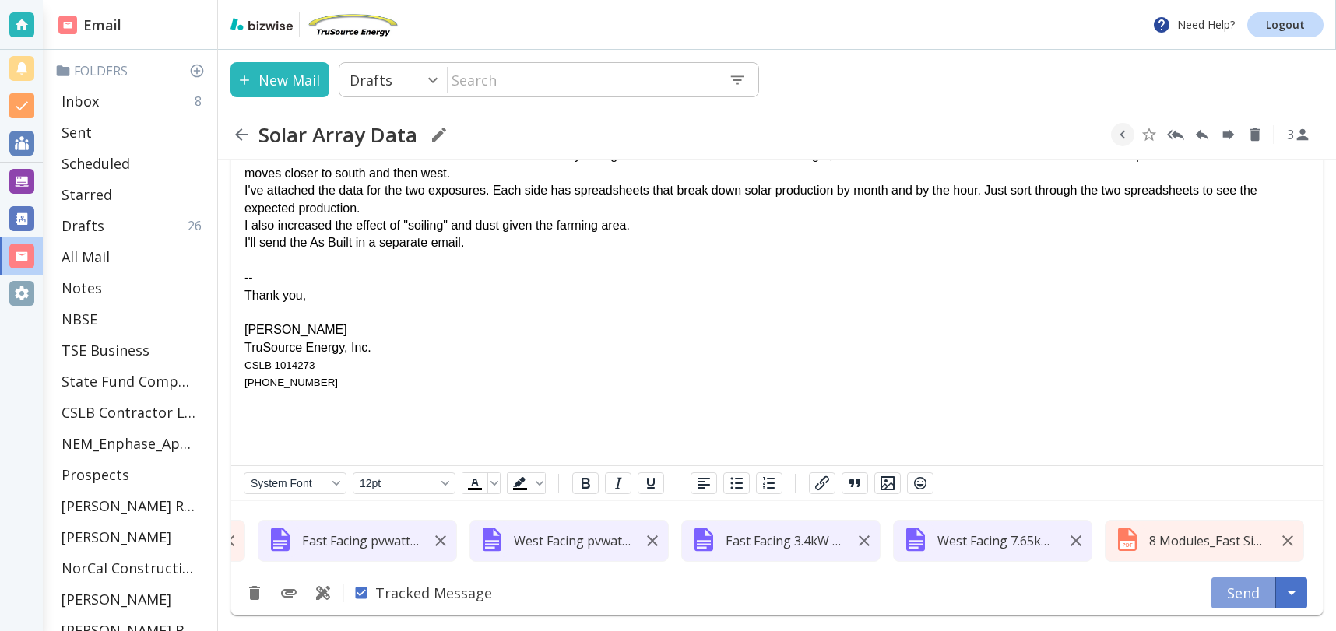
click at [1255, 598] on button "Send" at bounding box center [1243, 593] width 65 height 31
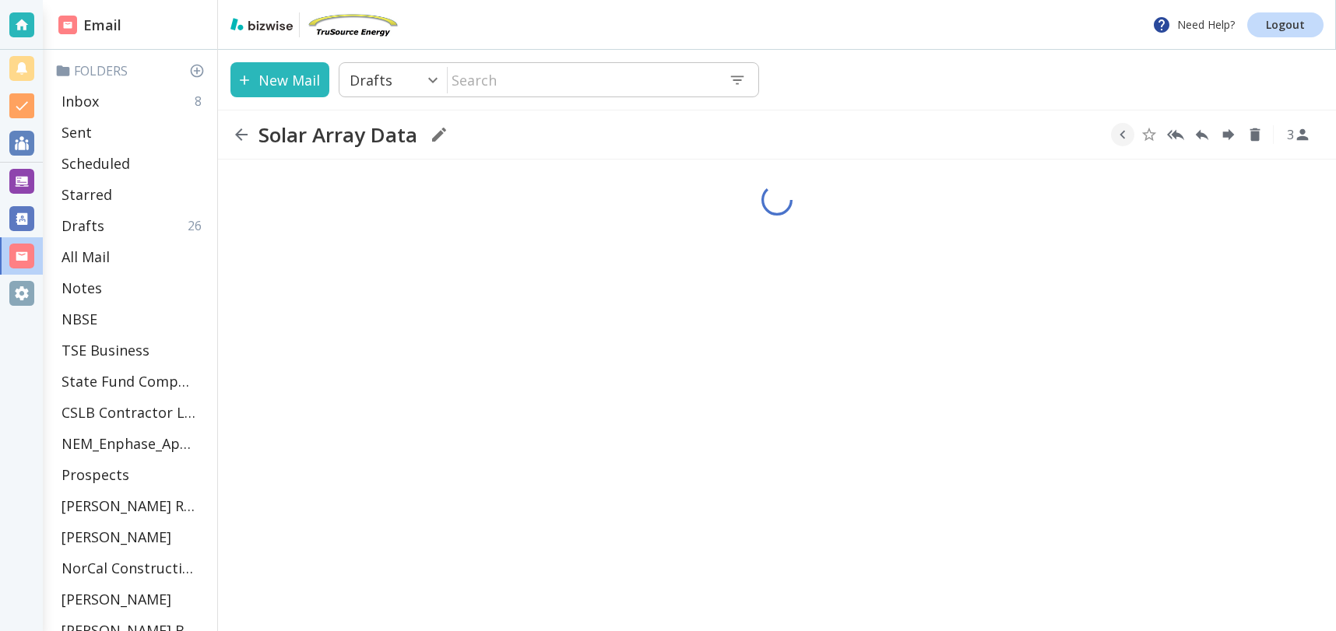
type input "0"
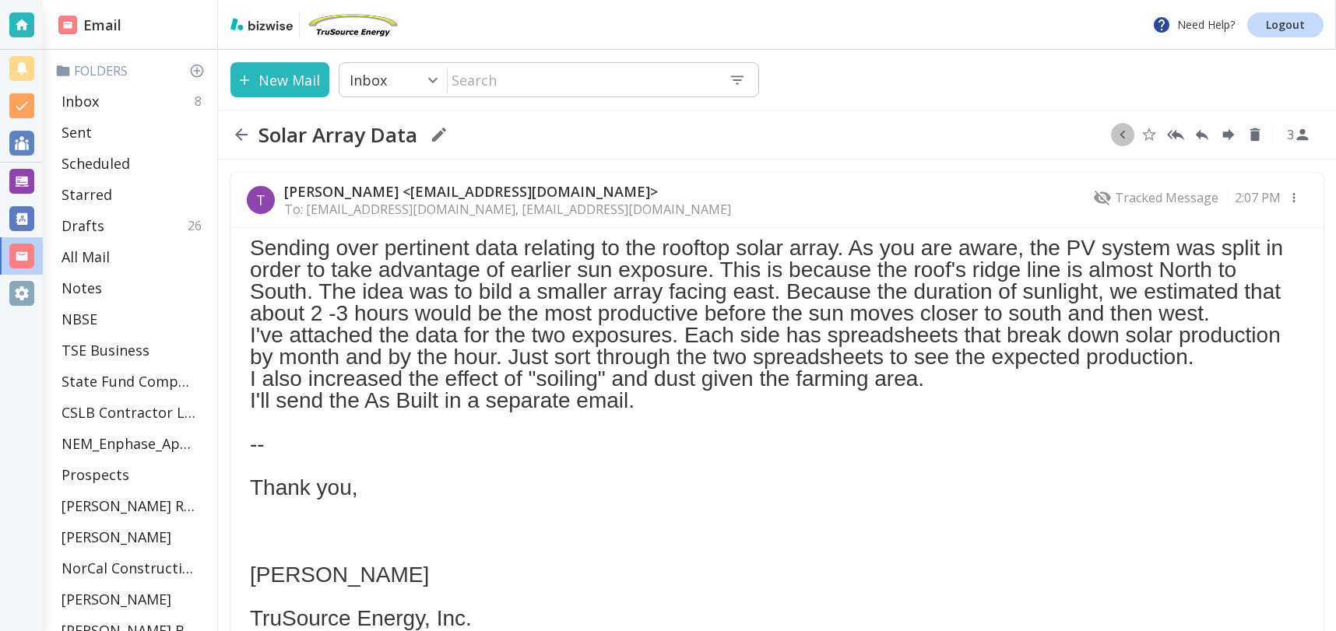
click at [1128, 133] on icon "button" at bounding box center [1122, 134] width 17 height 17
click at [1121, 135] on icon "Move to Folder" at bounding box center [1116, 135] width 14 height 12
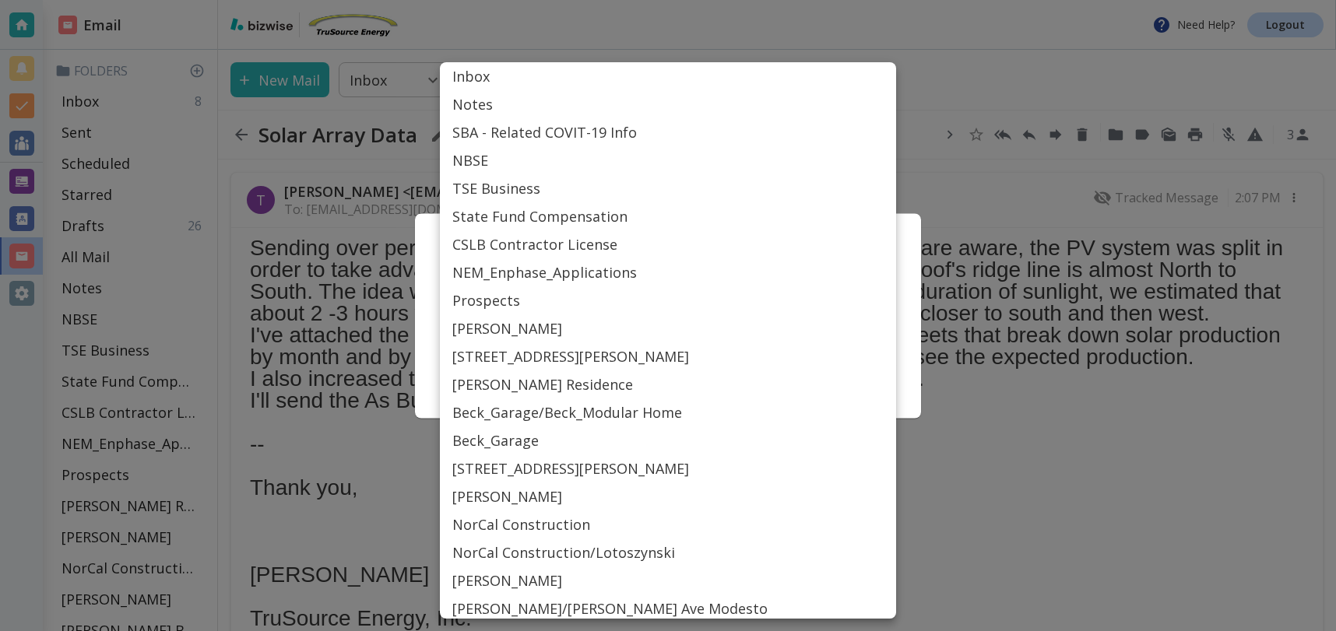
click at [673, 0] on body "Need Help? Logout Email Folders Inbox 8 Sent Scheduled Starred Drafts 26 All Ma…" at bounding box center [668, 0] width 1336 height 0
click at [508, 384] on li "[PERSON_NAME] Residence" at bounding box center [668, 385] width 456 height 28
type input "Label_31"
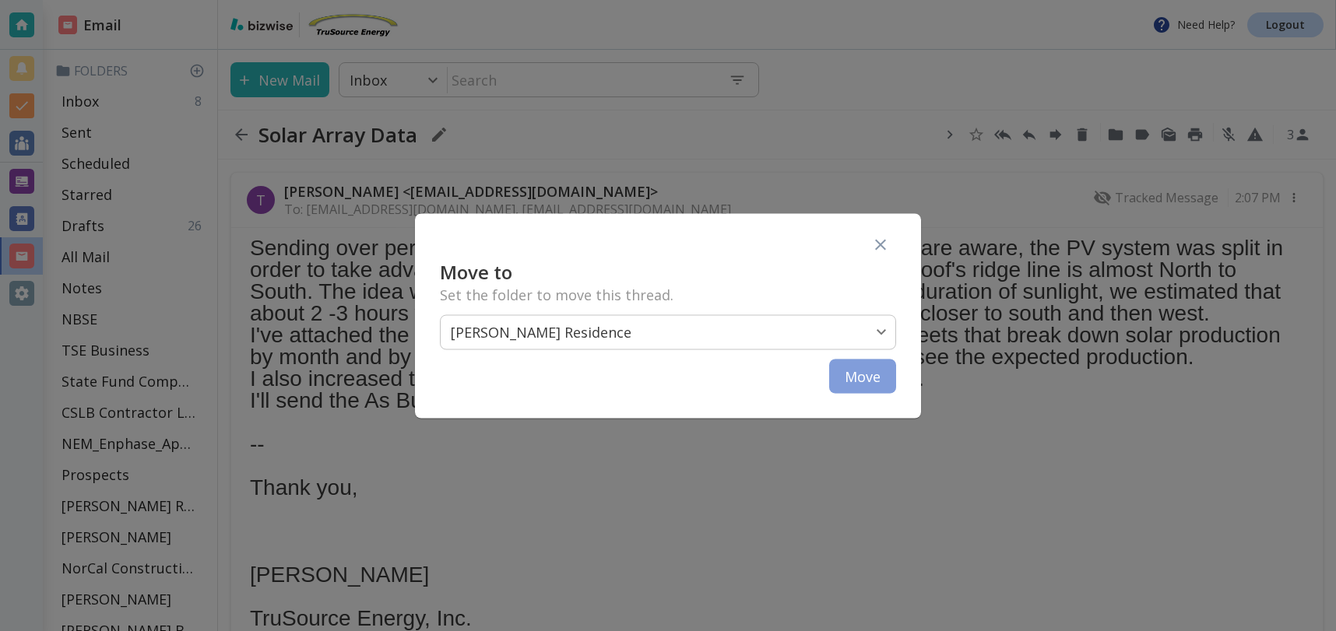
click at [859, 375] on button "Move" at bounding box center [862, 376] width 67 height 34
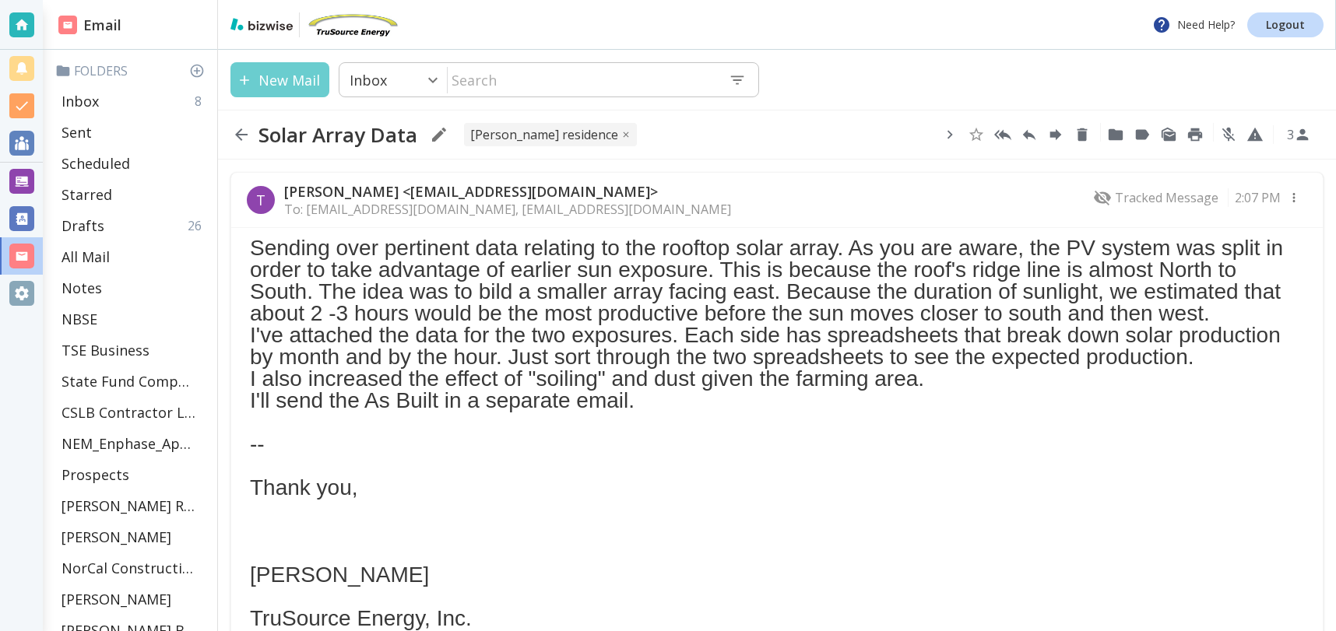
click at [293, 83] on button "New Mail" at bounding box center [279, 79] width 99 height 35
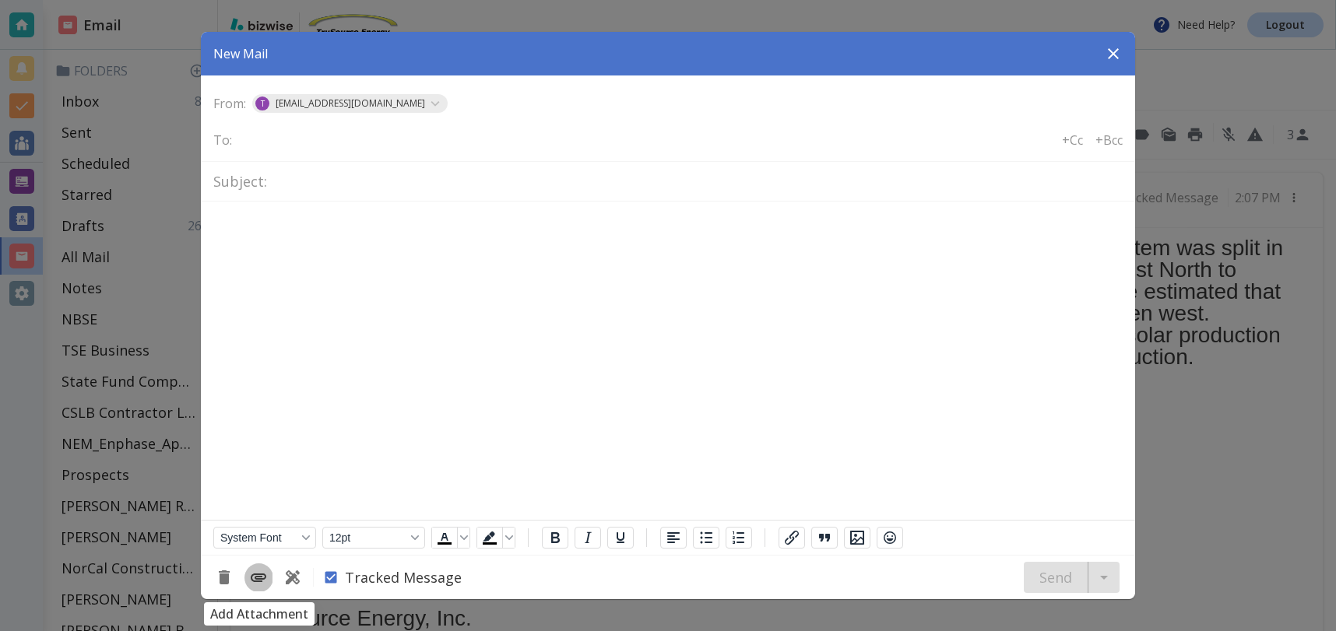
click at [262, 576] on icon "Add Attachment" at bounding box center [258, 577] width 19 height 19
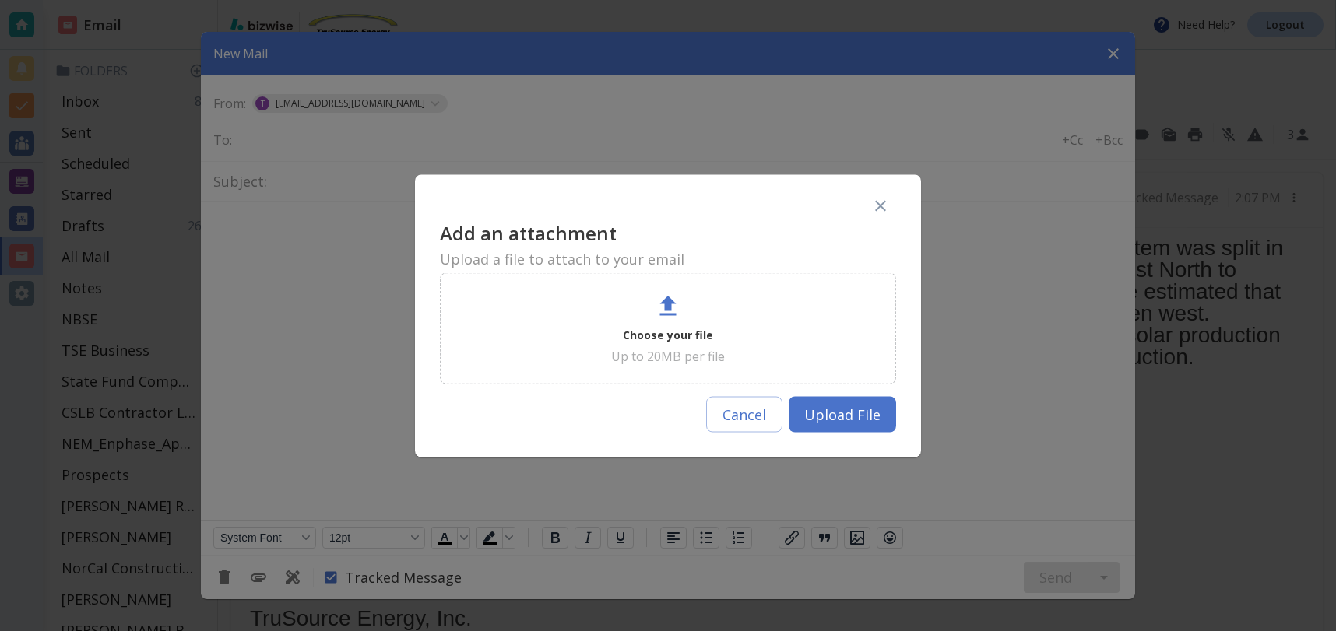
click at [685, 343] on p "Choose your file" at bounding box center [668, 334] width 90 height 19
type input "4"
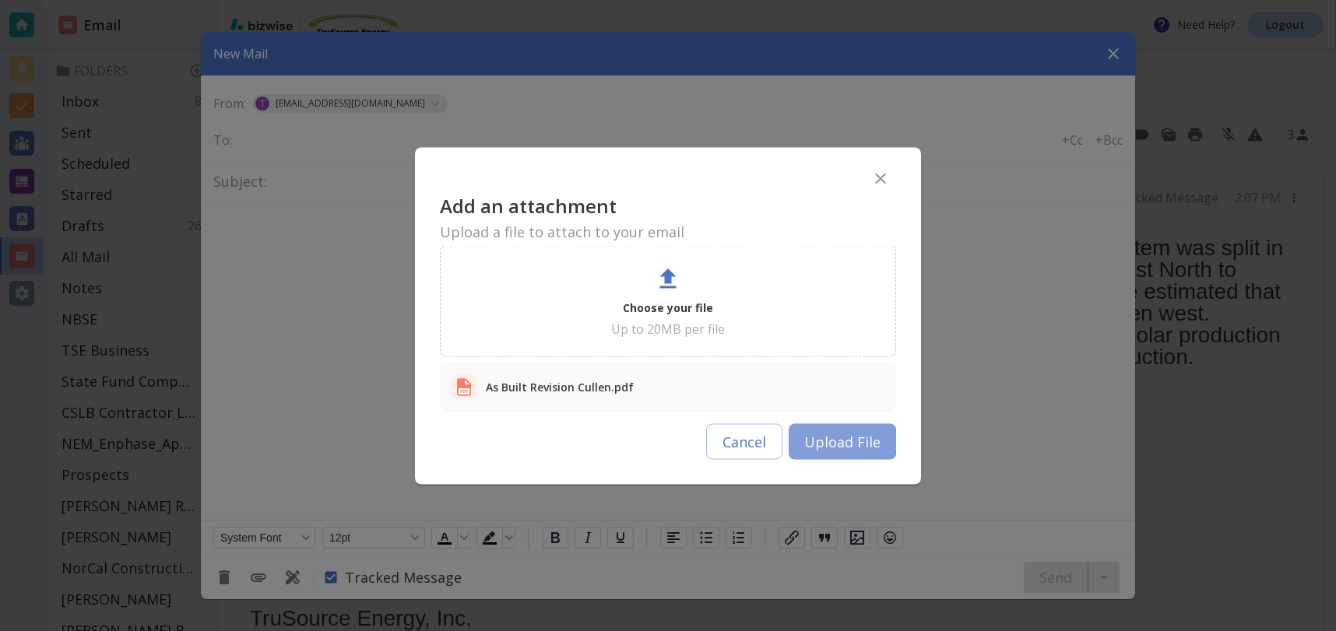
click at [839, 441] on button "Upload File" at bounding box center [842, 441] width 107 height 36
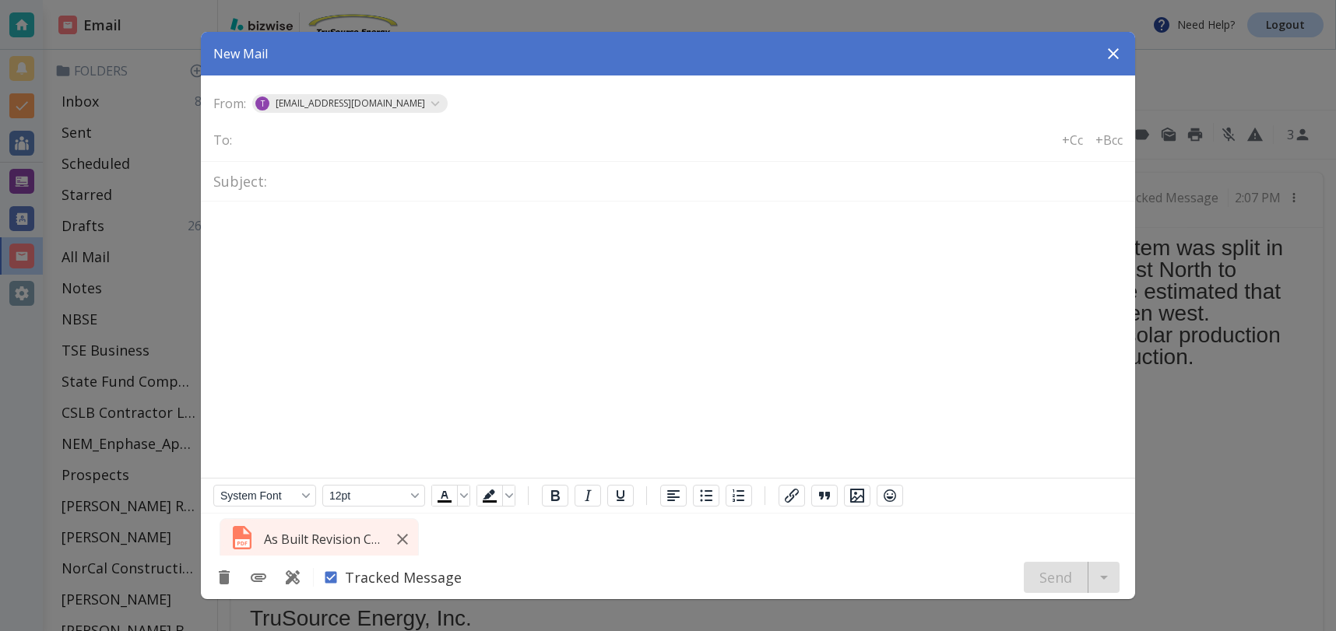
click at [333, 139] on input "text" at bounding box center [300, 139] width 125 height 22
type input "[EMAIL_ADDRESS][DOMAIN_NAME]"
type input "gcullen"
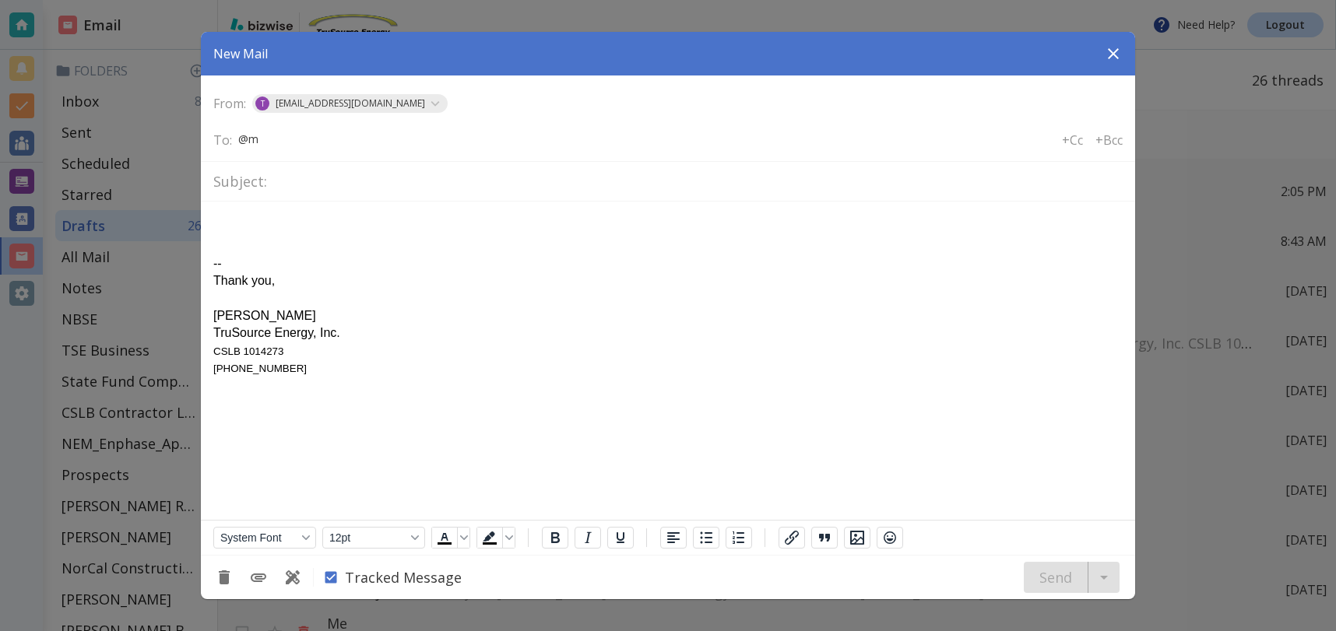
type input "@"
type input "[EMAIL_ADDRESS][DOMAIN_NAME]"
click at [453, 136] on input "text" at bounding box center [496, 139] width 125 height 22
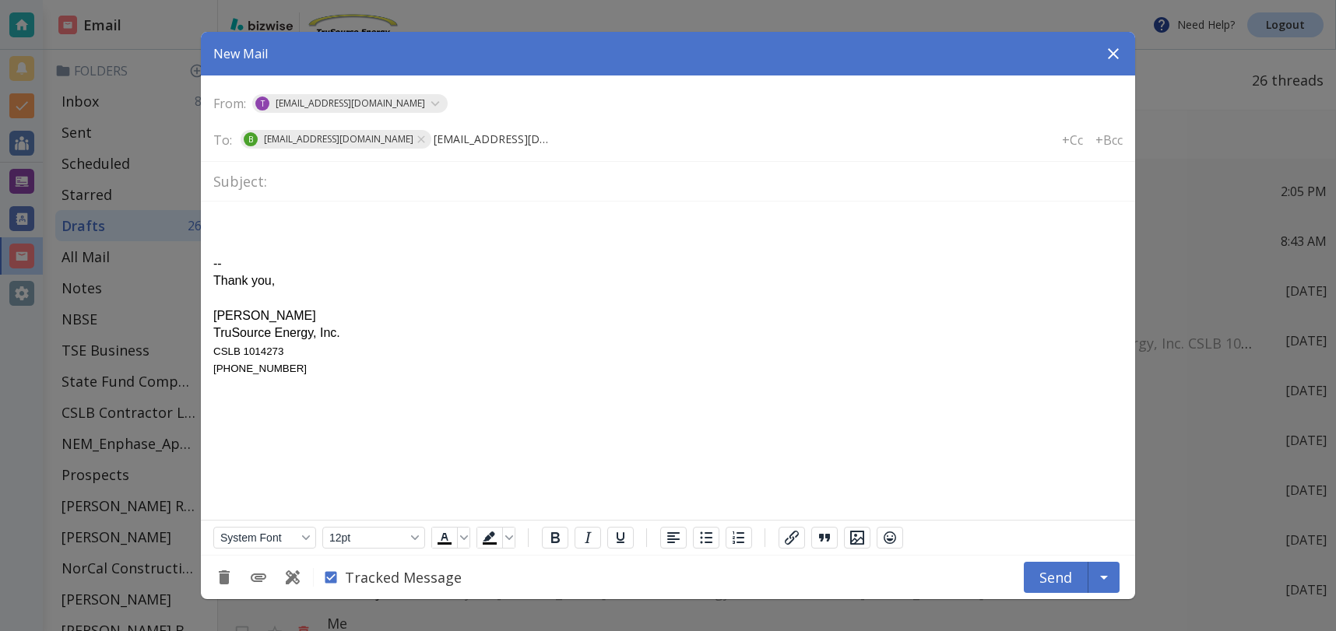
type input "[EMAIL_ADDRESS][DOMAIN_NAME]"
click at [321, 139] on span "[EMAIL_ADDRESS][DOMAIN_NAME]" at bounding box center [339, 139] width 162 height 19
click at [417, 137] on icon at bounding box center [420, 138] width 7 height 7
click at [434, 135] on input "text" at bounding box center [496, 139] width 125 height 22
type input "[EMAIL_ADDRESS][DOMAIN_NAME]"
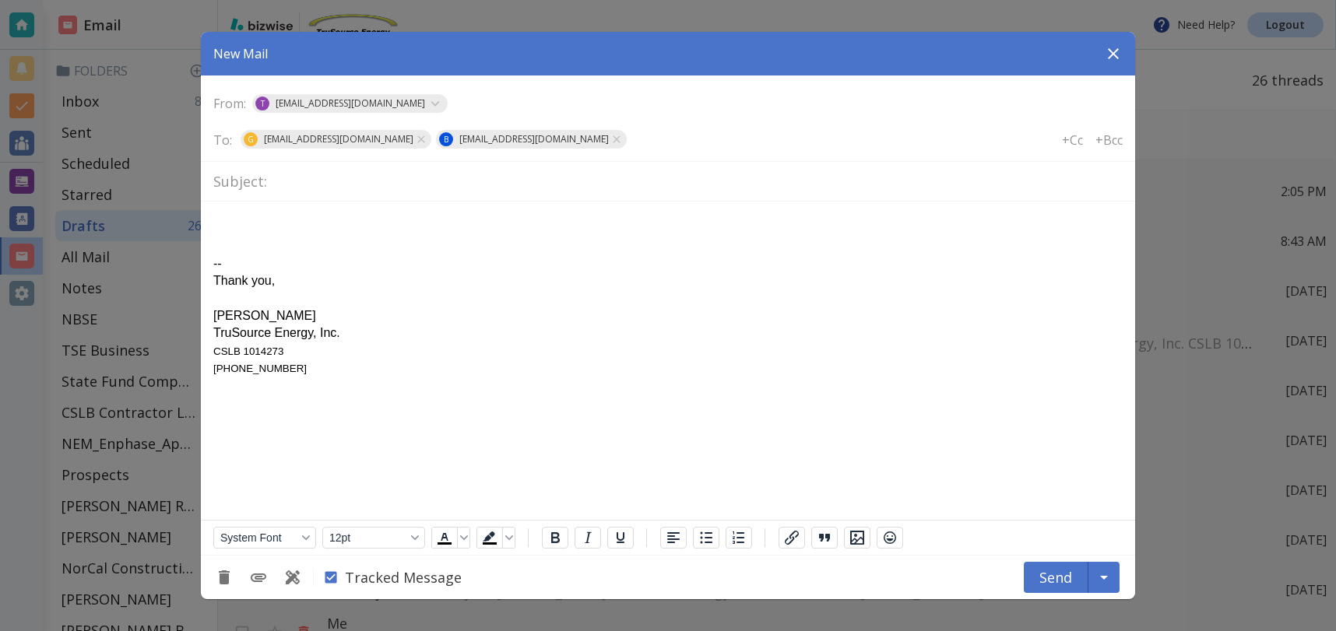
click at [372, 177] on input "text" at bounding box center [697, 181] width 849 height 27
type input "As Built Solar Plans"
click at [254, 578] on icon "Add Attachment" at bounding box center [258, 577] width 19 height 19
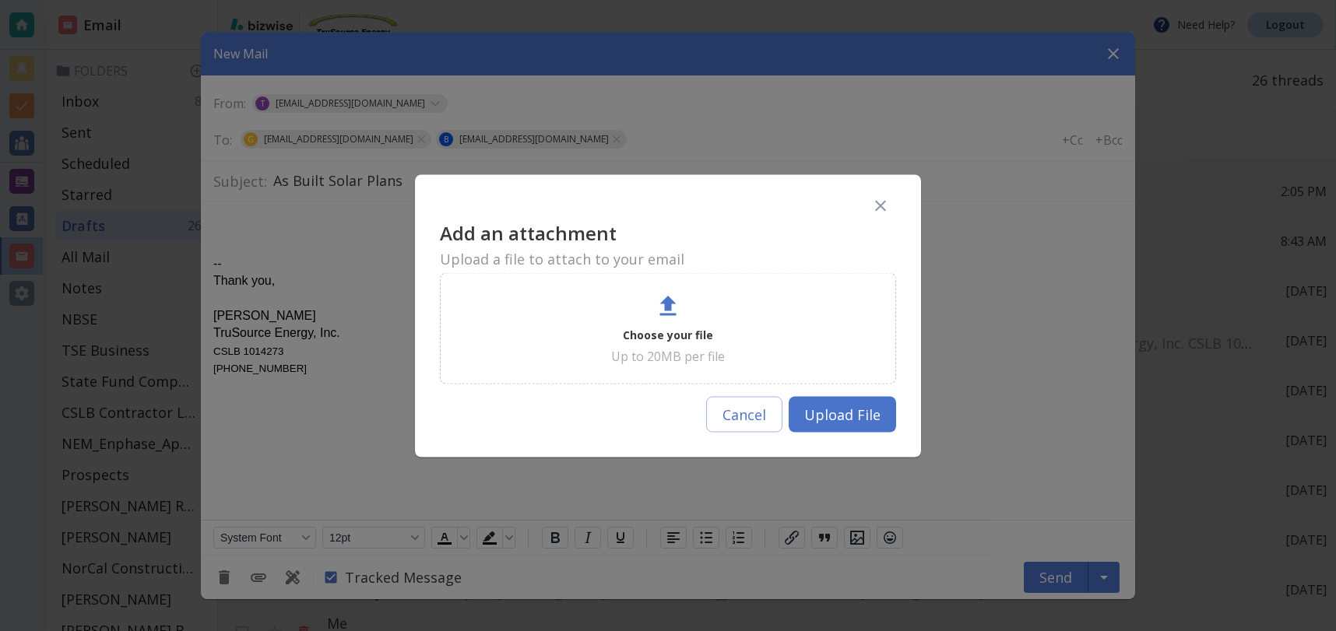
click at [669, 311] on icon at bounding box center [668, 306] width 28 height 28
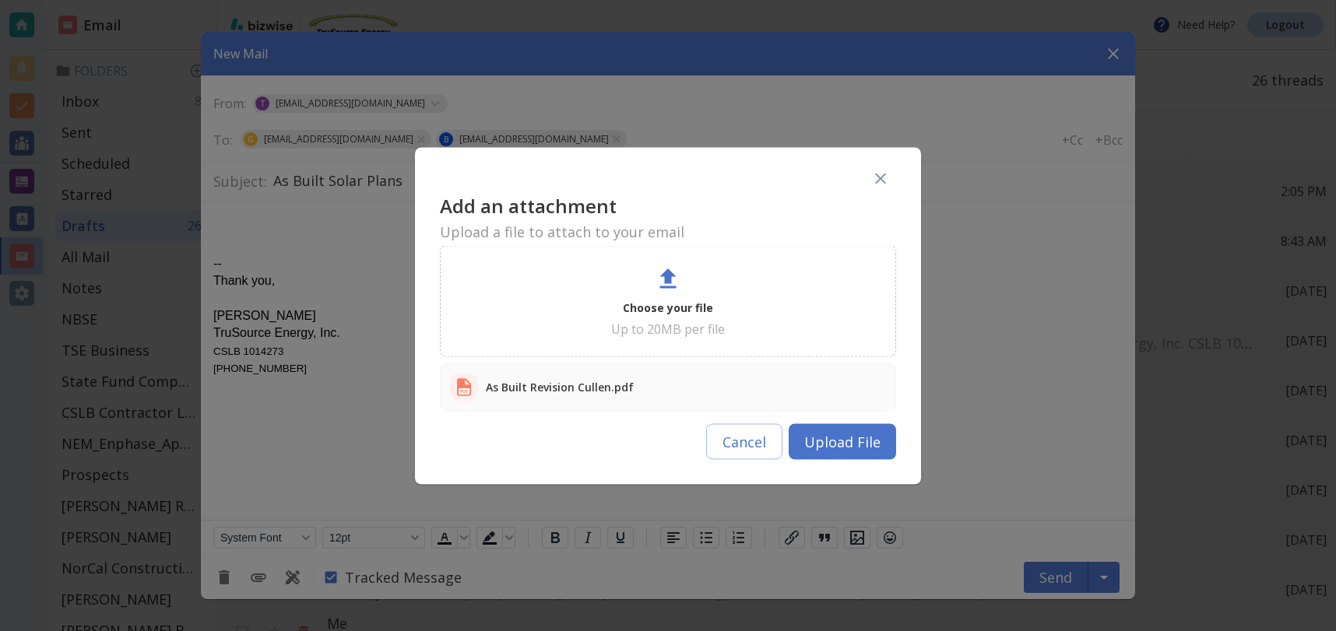
click at [828, 441] on button "Upload File" at bounding box center [842, 441] width 107 height 36
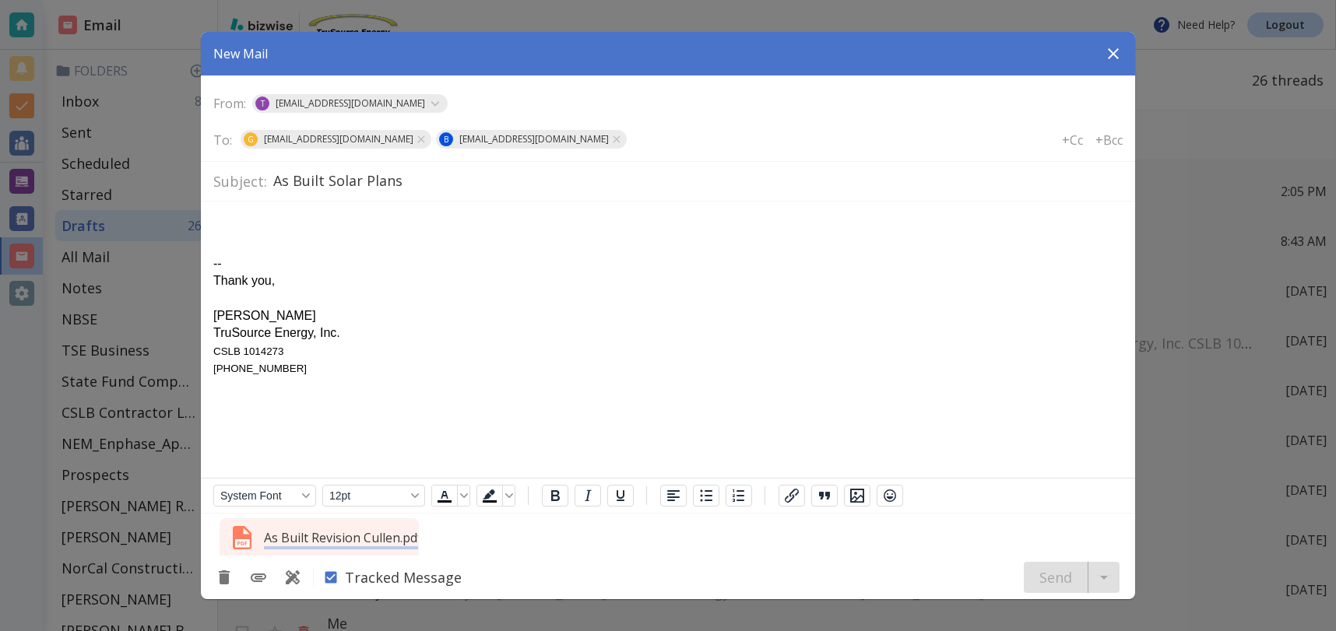
click at [257, 214] on body "-- Thank you, [PERSON_NAME] TruSource Energy, Inc. CSLB 1014273 [PHONE_NUMBER]" at bounding box center [667, 295] width 909 height 163
click at [758, 560] on div "Tracked Message Send" at bounding box center [668, 578] width 934 height 44
click at [757, 569] on div "Tracked Message Send" at bounding box center [668, 578] width 934 height 44
drag, startPoint x: 1077, startPoint y: 577, endPoint x: 1002, endPoint y: 574, distance: 74.8
click at [1077, 577] on div "Send" at bounding box center [1072, 577] width 96 height 31
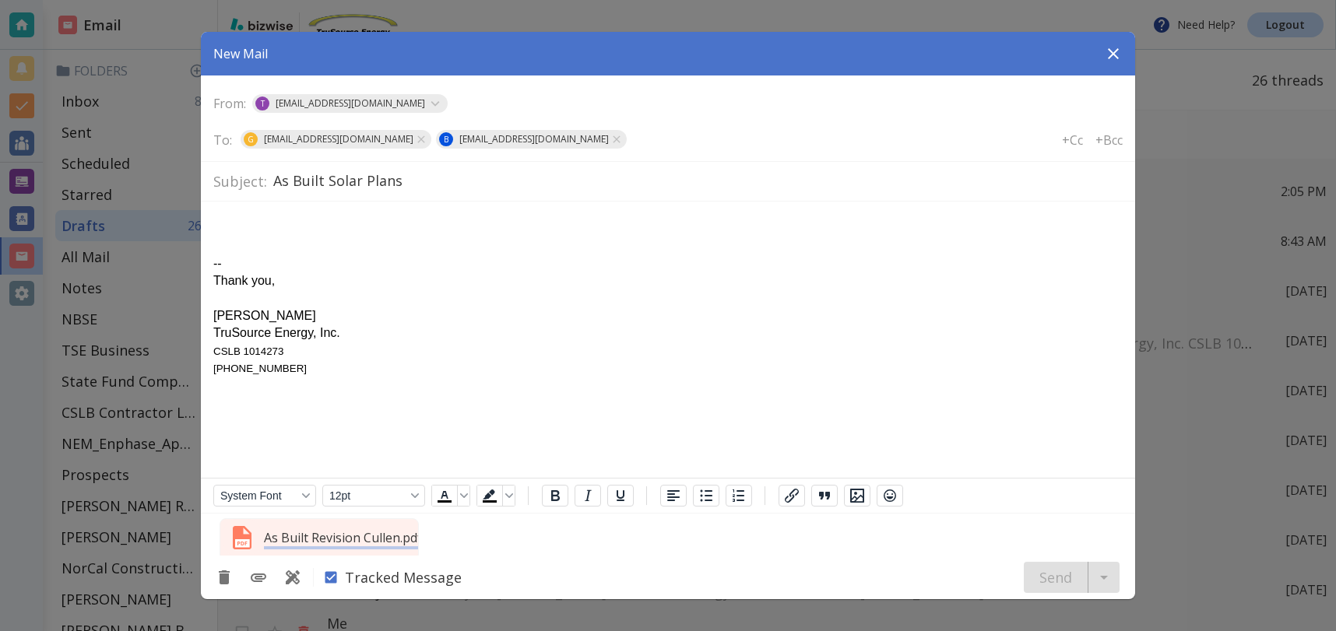
click at [371, 537] on p "As Built Revision Cullen.pdf" at bounding box center [343, 537] width 158 height 17
click at [243, 543] on img at bounding box center [241, 537] width 37 height 37
click at [224, 579] on icon "Discard" at bounding box center [224, 578] width 11 height 14
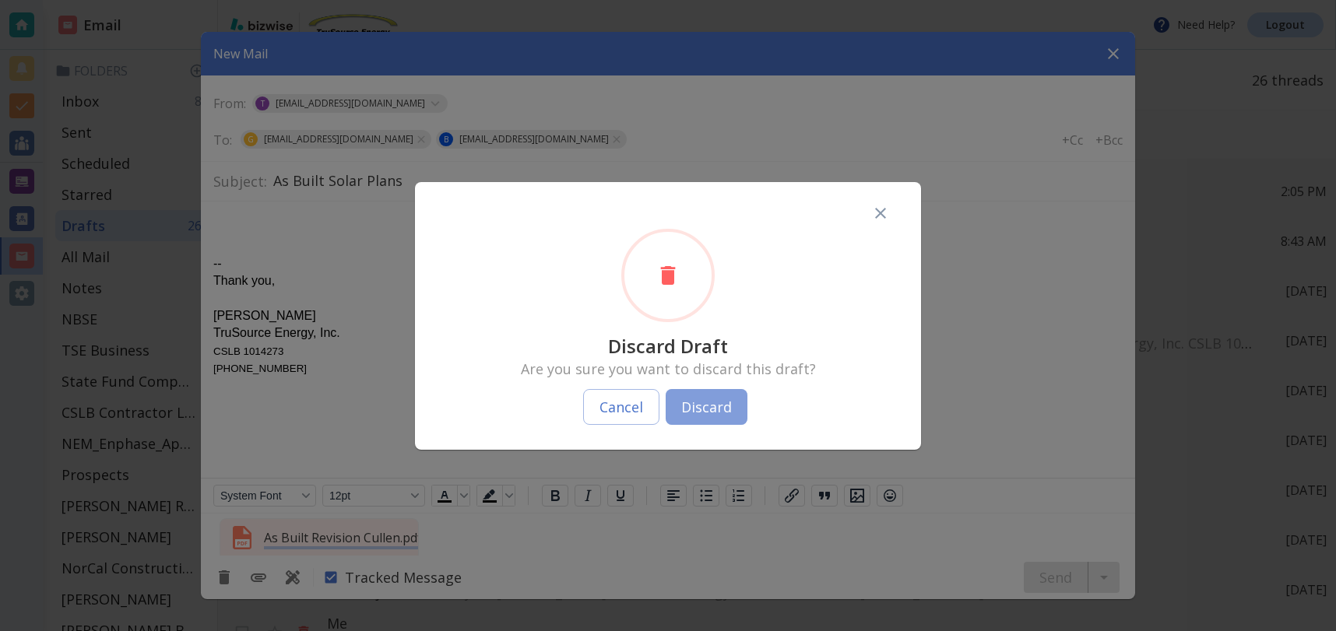
click at [707, 408] on button "Discard" at bounding box center [707, 407] width 82 height 36
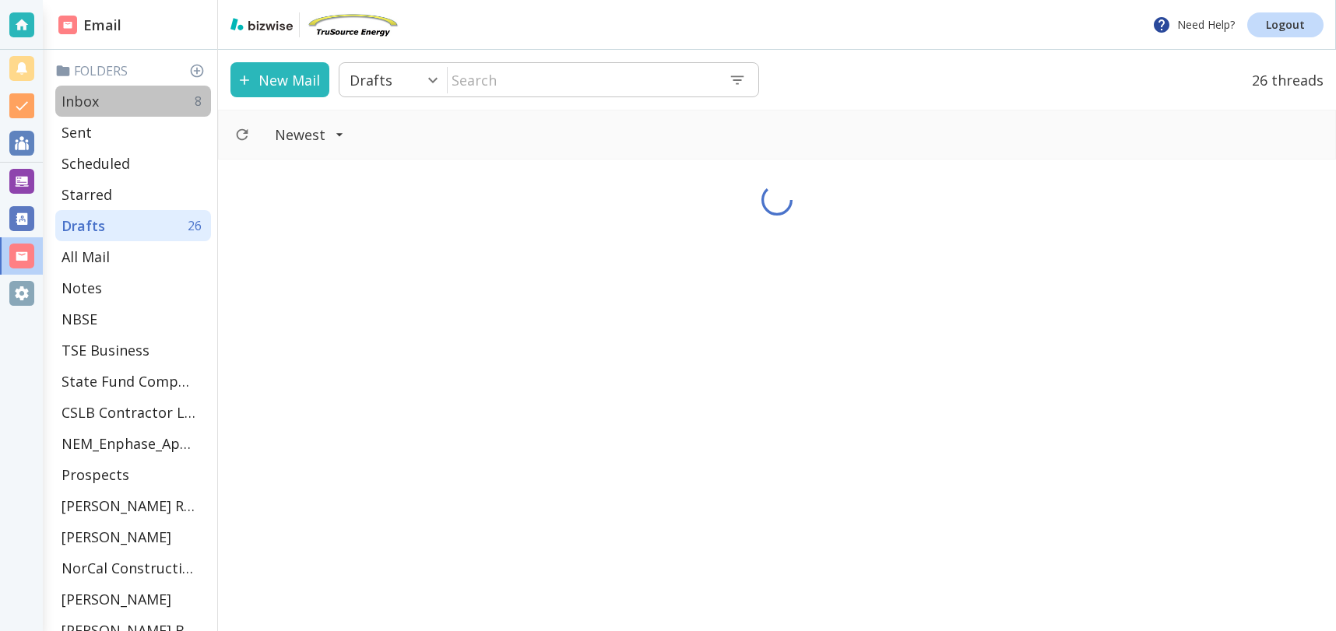
click at [67, 98] on p "Inbox" at bounding box center [79, 101] width 37 height 19
type input "0"
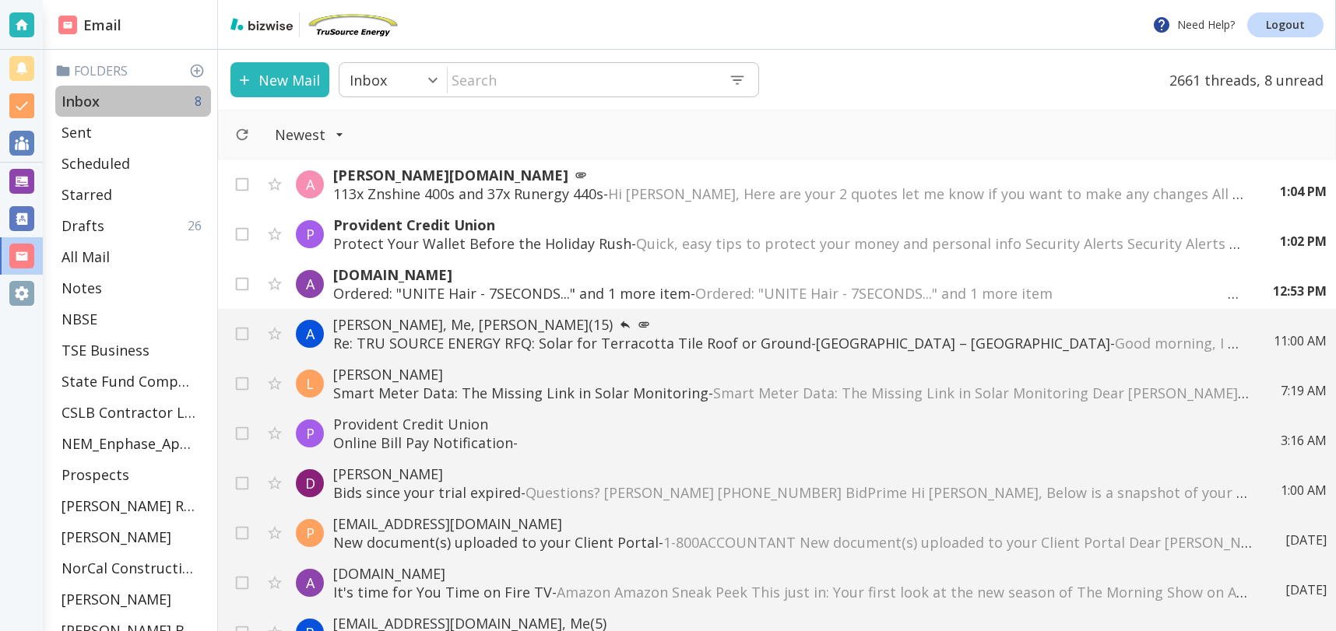
click at [118, 104] on div "Inbox 8" at bounding box center [133, 101] width 156 height 31
click at [285, 74] on button "New Mail" at bounding box center [279, 79] width 99 height 35
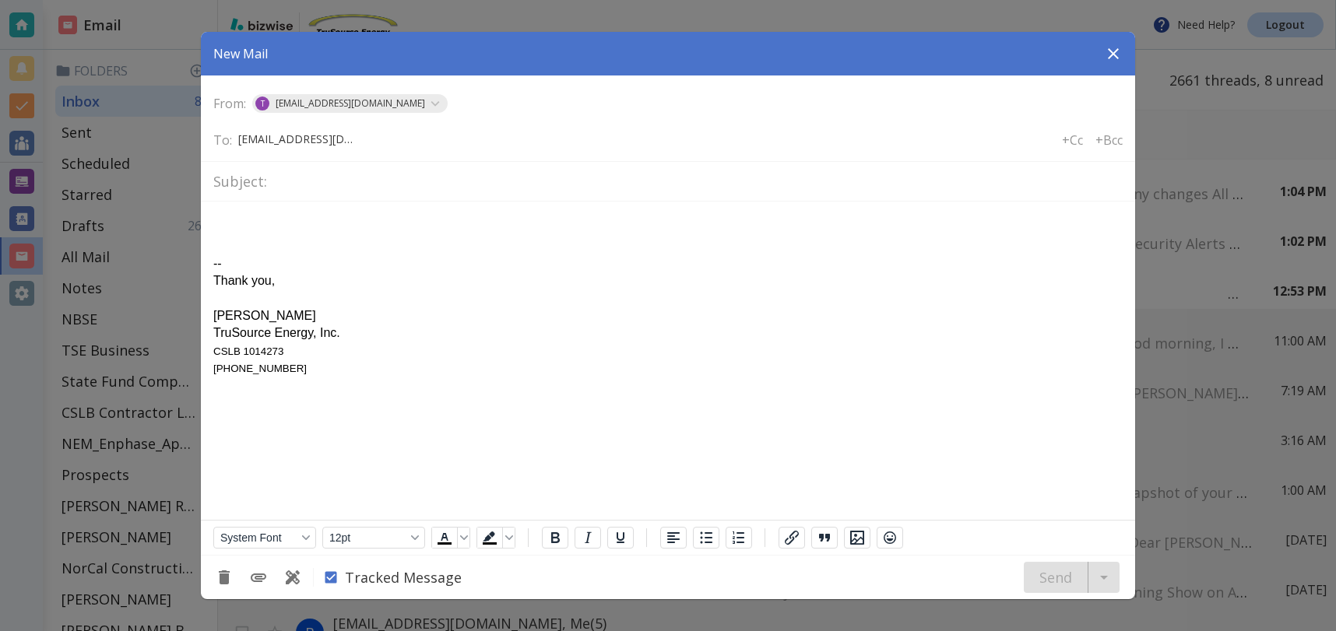
type input "[EMAIL_ADDRESS][DOMAIN_NAME]"
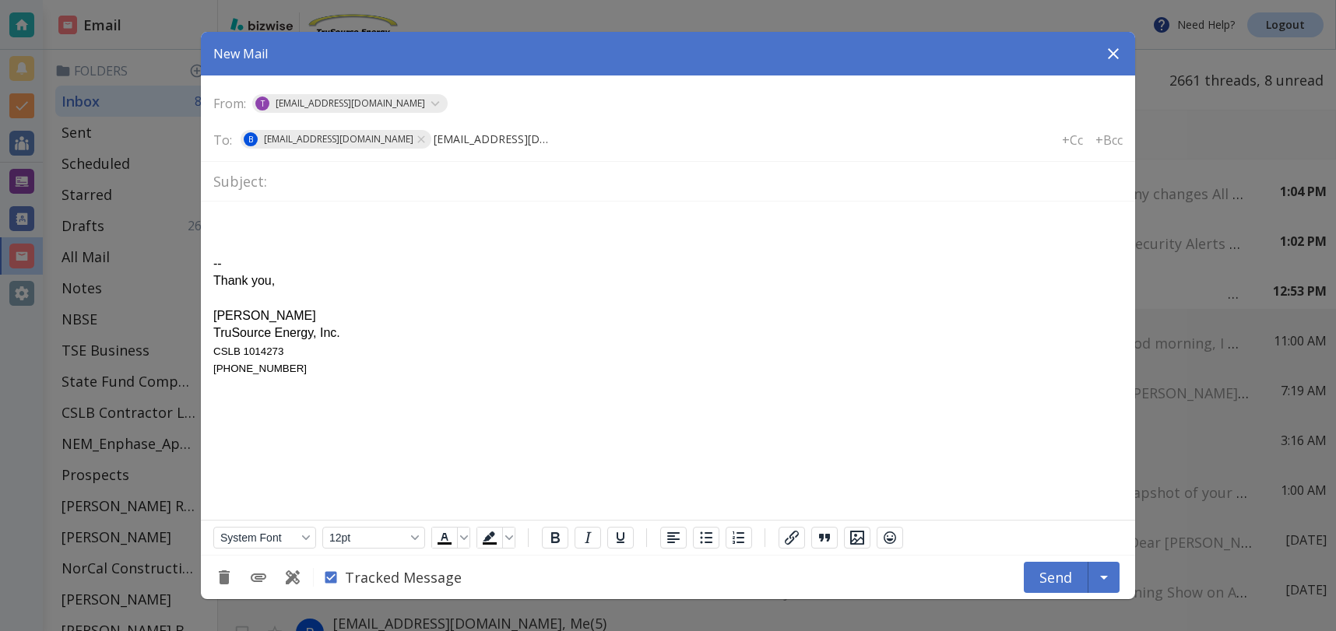
type input "[EMAIL_ADDRESS][DOMAIN_NAME]"
type input "As Built Solar System Plans"
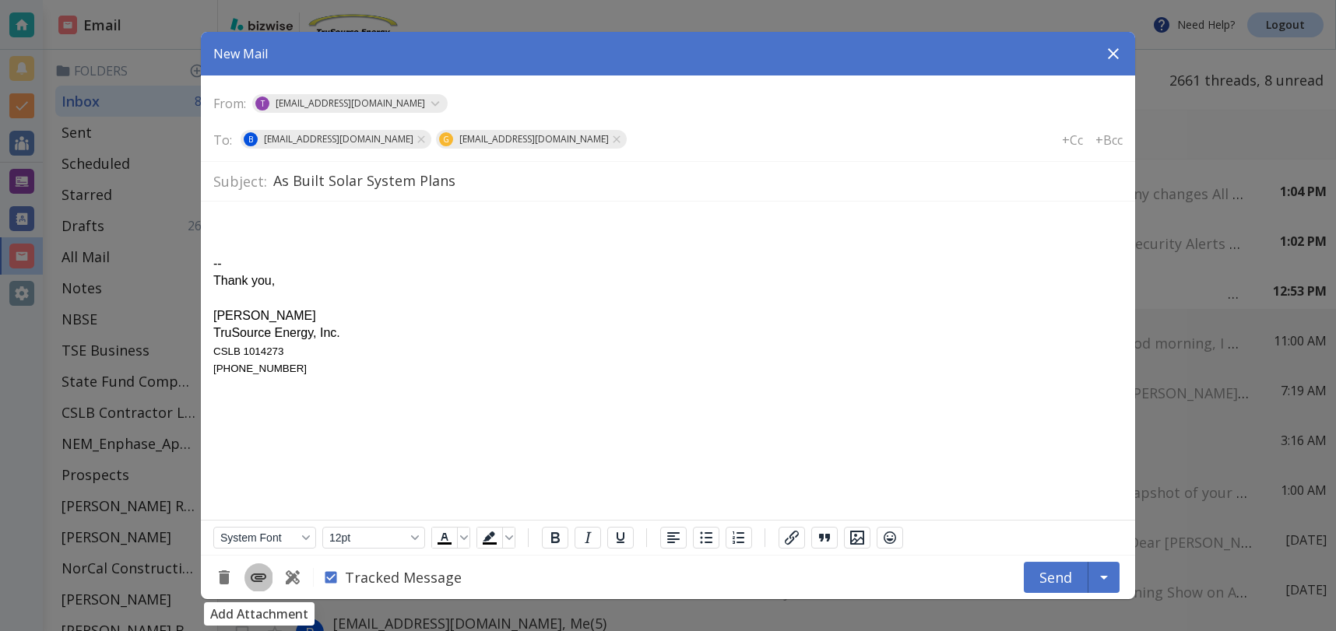
click at [255, 582] on icon "Add Attachment" at bounding box center [259, 578] width 16 height 9
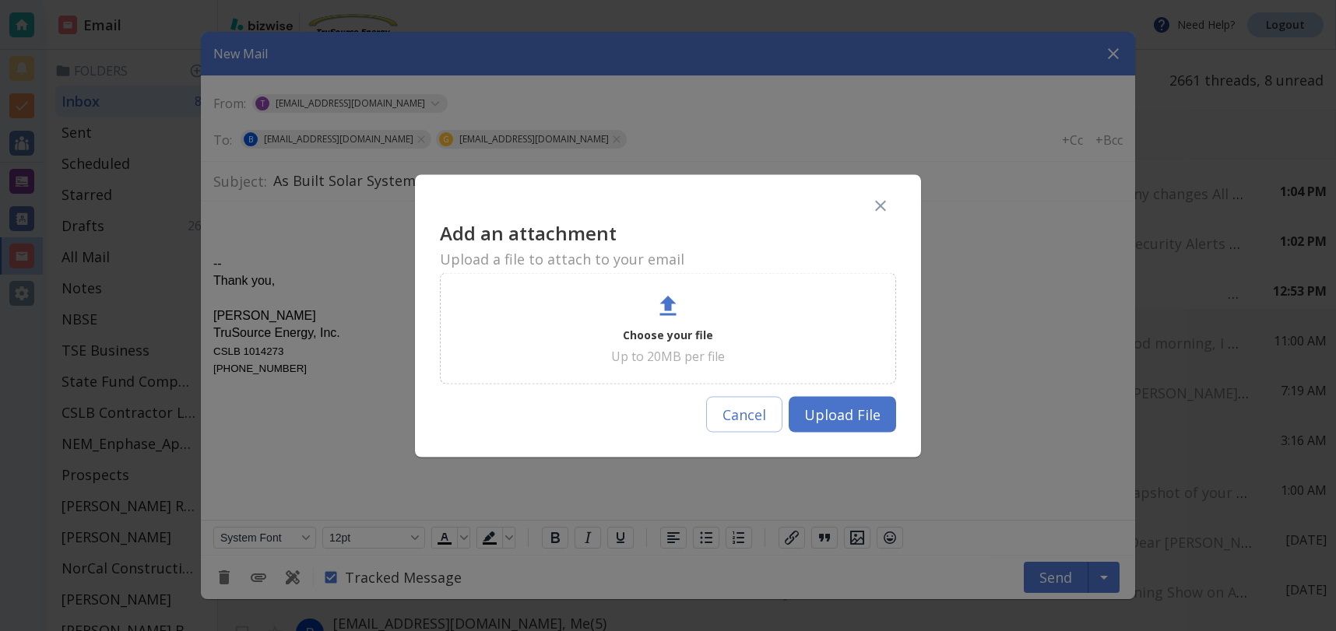
click at [656, 334] on p "Choose your file" at bounding box center [668, 334] width 90 height 19
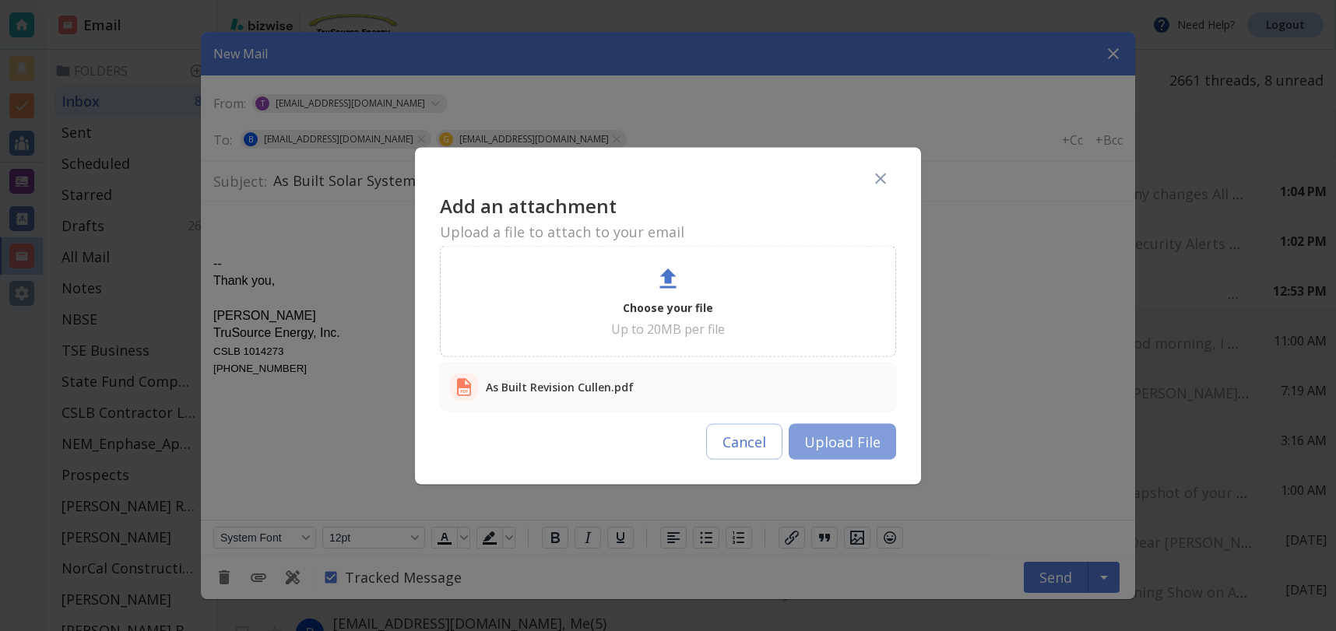
click at [848, 440] on button "Upload File" at bounding box center [842, 441] width 107 height 36
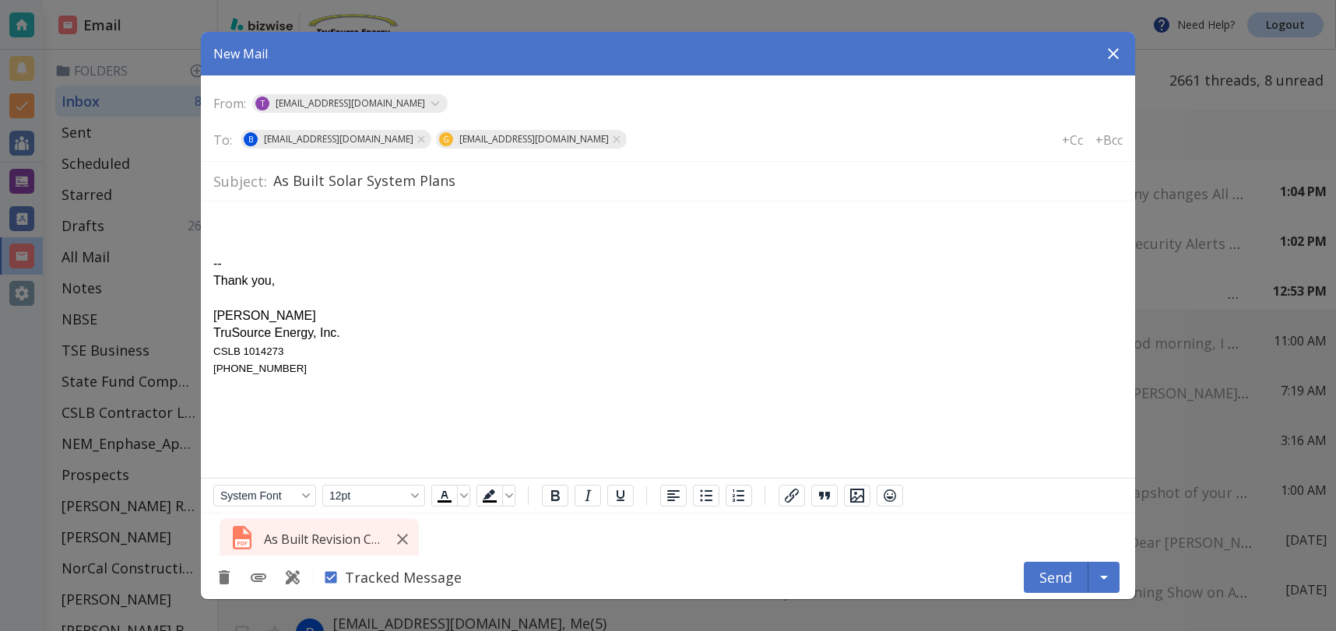
click at [254, 217] on body "-- Thank you, [PERSON_NAME] TruSource Energy, Inc. CSLB 1014273 [PHONE_NUMBER]" at bounding box center [667, 295] width 909 height 163
click at [1051, 573] on button "Send" at bounding box center [1056, 577] width 65 height 31
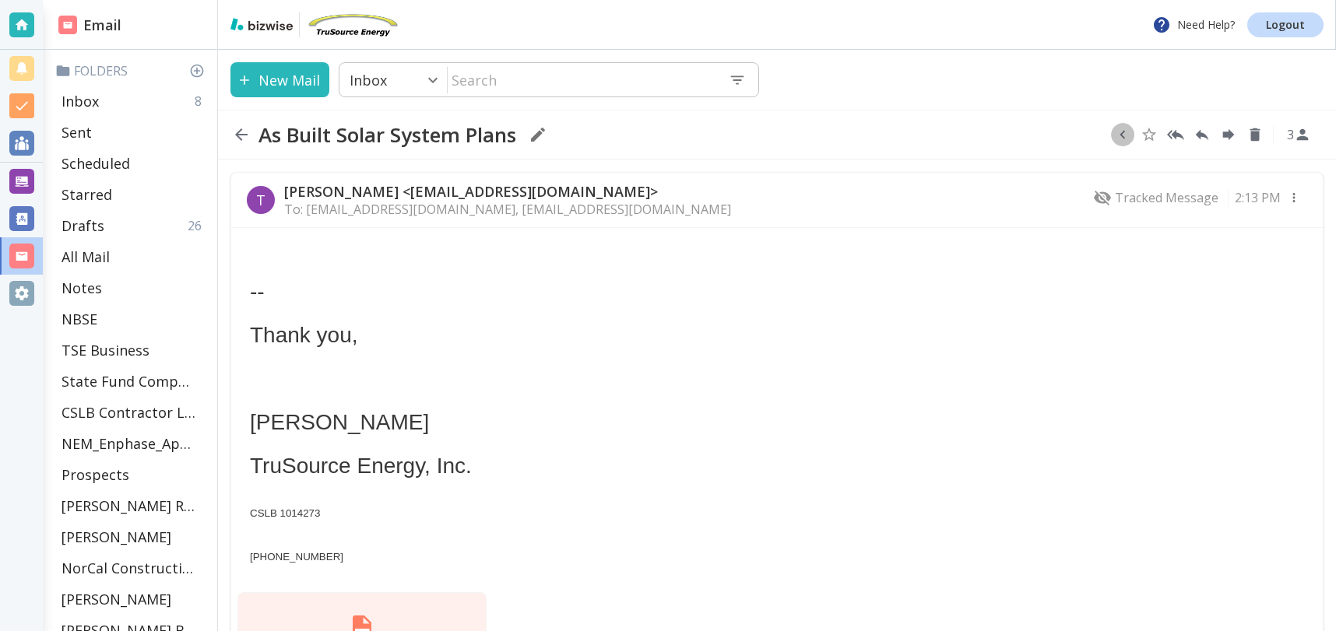
click at [1128, 132] on icon "button" at bounding box center [1122, 134] width 17 height 17
click at [1116, 134] on icon "Move to Folder" at bounding box center [1116, 135] width 14 height 12
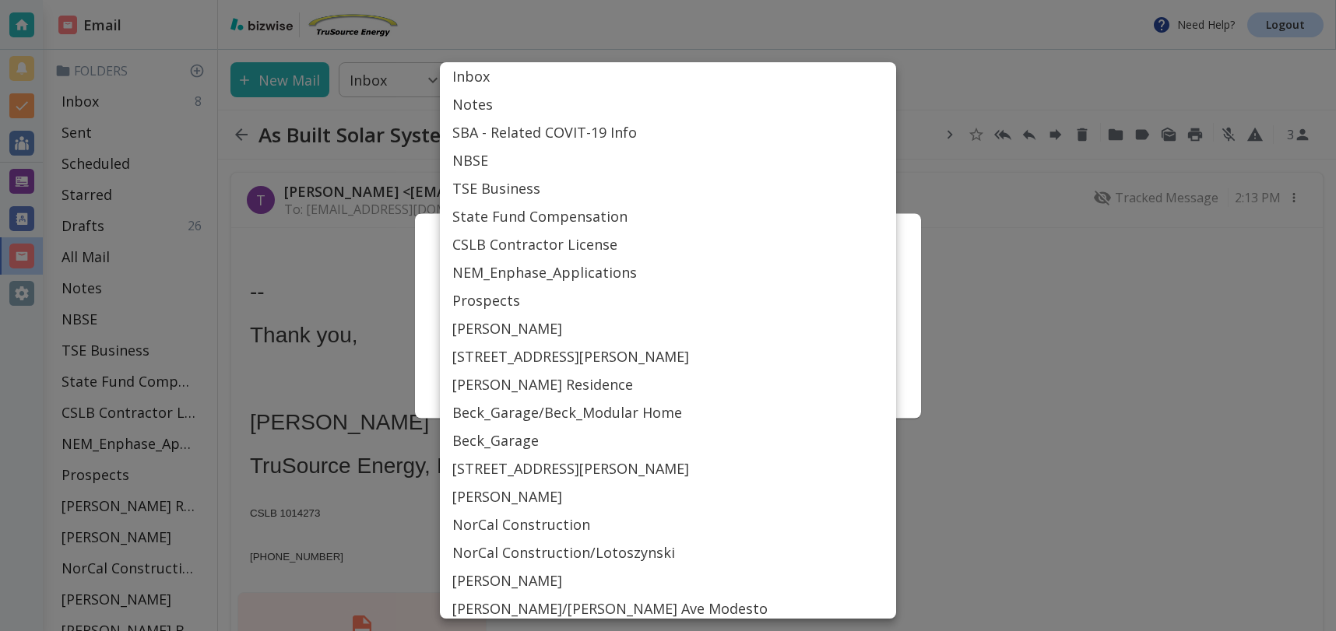
click at [613, 0] on body "Need Help? Logout Email Folders Inbox 8 Sent Scheduled Starred Drafts 26 All Ma…" at bounding box center [668, 0] width 1336 height 0
click at [537, 382] on li "[PERSON_NAME] Residence" at bounding box center [668, 385] width 456 height 28
type input "Label_31"
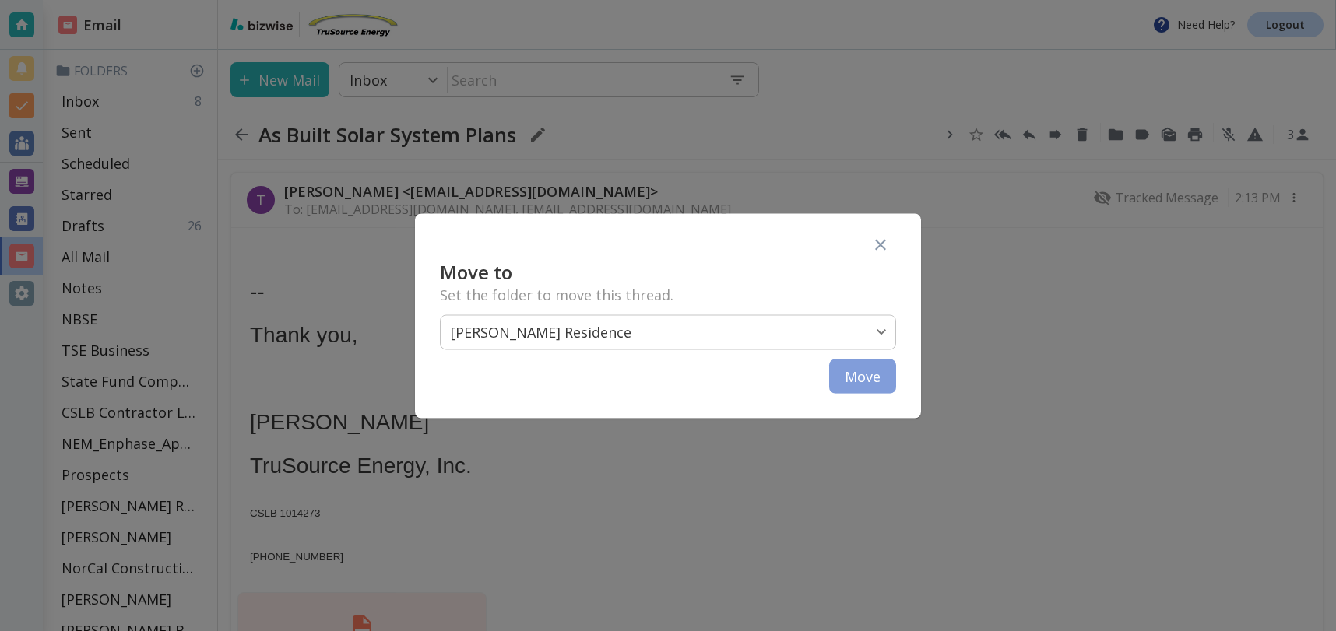
click at [864, 372] on button "Move" at bounding box center [862, 376] width 67 height 34
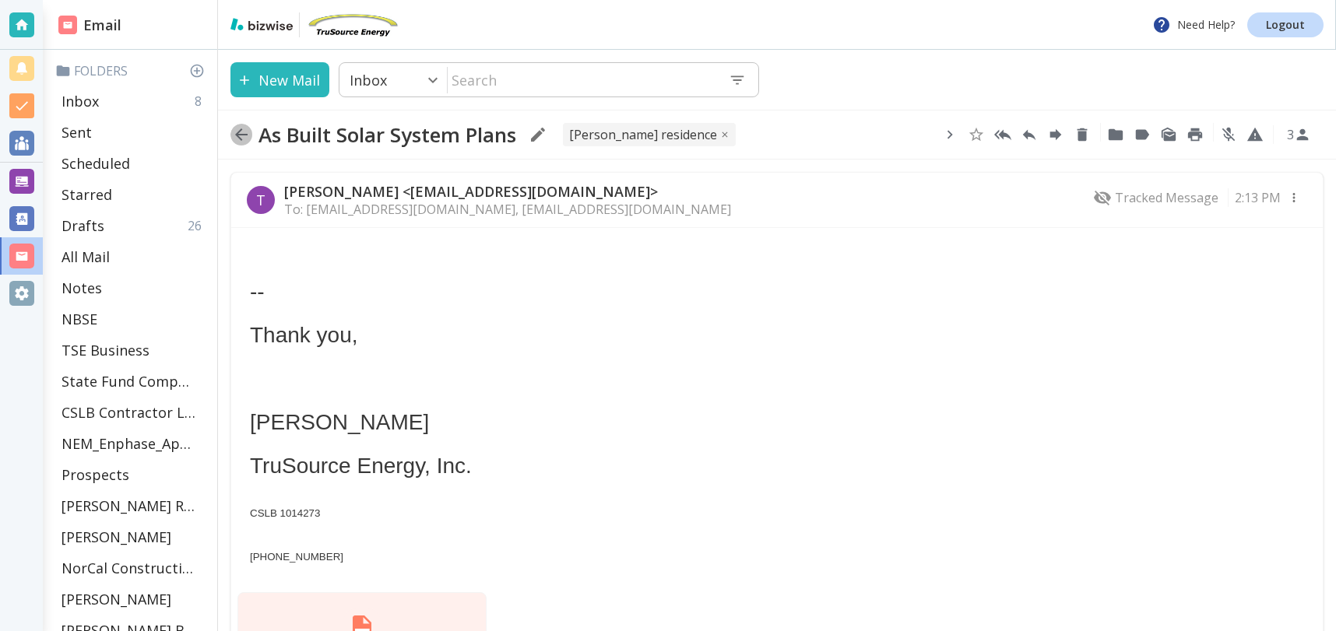
click at [239, 132] on icon "button" at bounding box center [241, 134] width 19 height 19
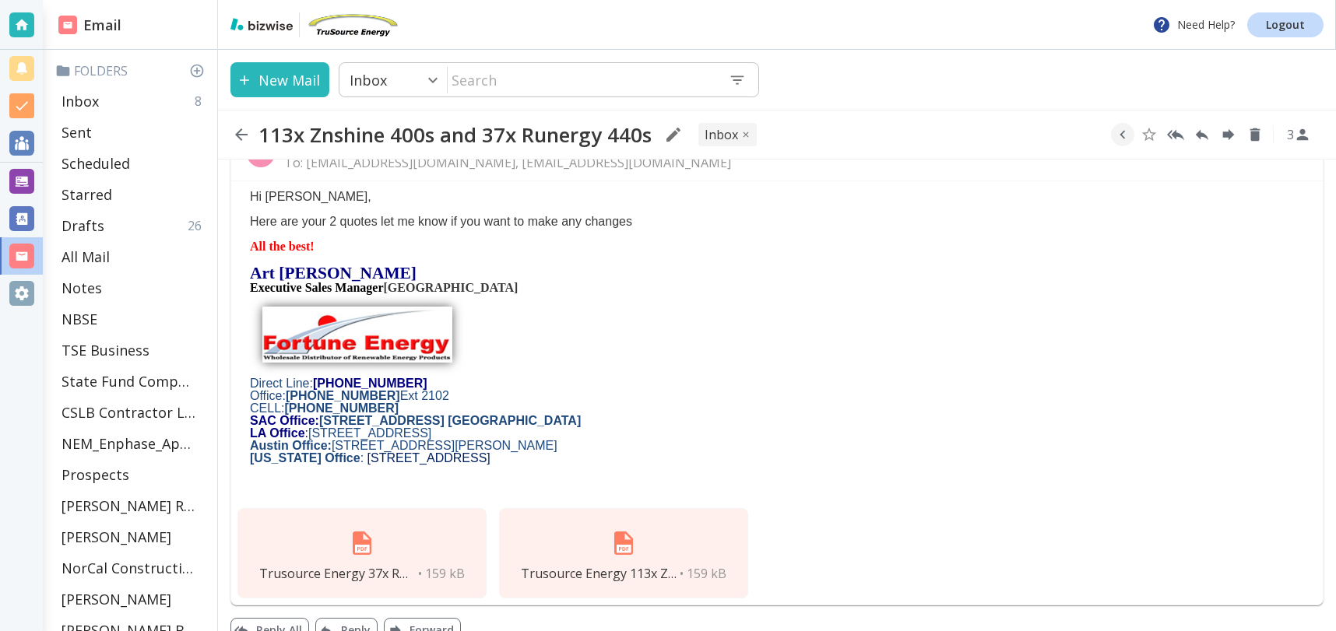
scroll to position [75, 0]
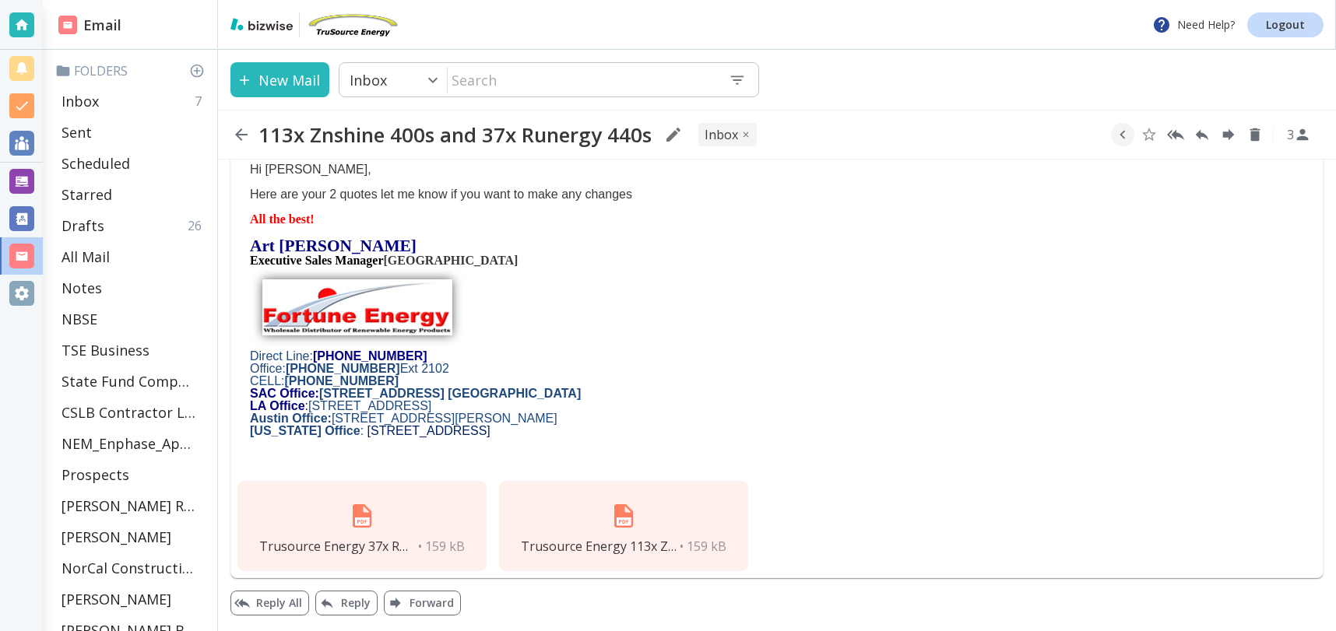
click at [634, 522] on img at bounding box center [623, 515] width 37 height 37
click at [93, 99] on p "Inbox" at bounding box center [79, 101] width 37 height 19
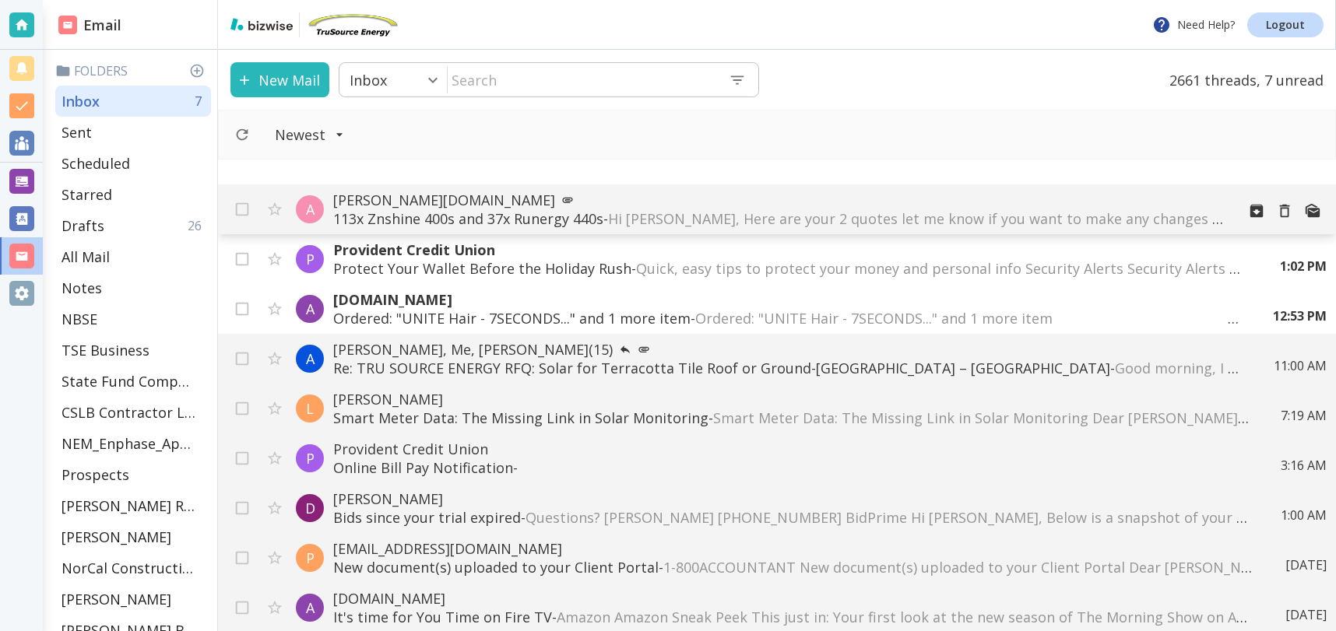
click at [426, 214] on p "113x Znshine 400s and 37x Runergy 440s - Hi [PERSON_NAME], Here are your 2 quot…" at bounding box center [778, 218] width 891 height 19
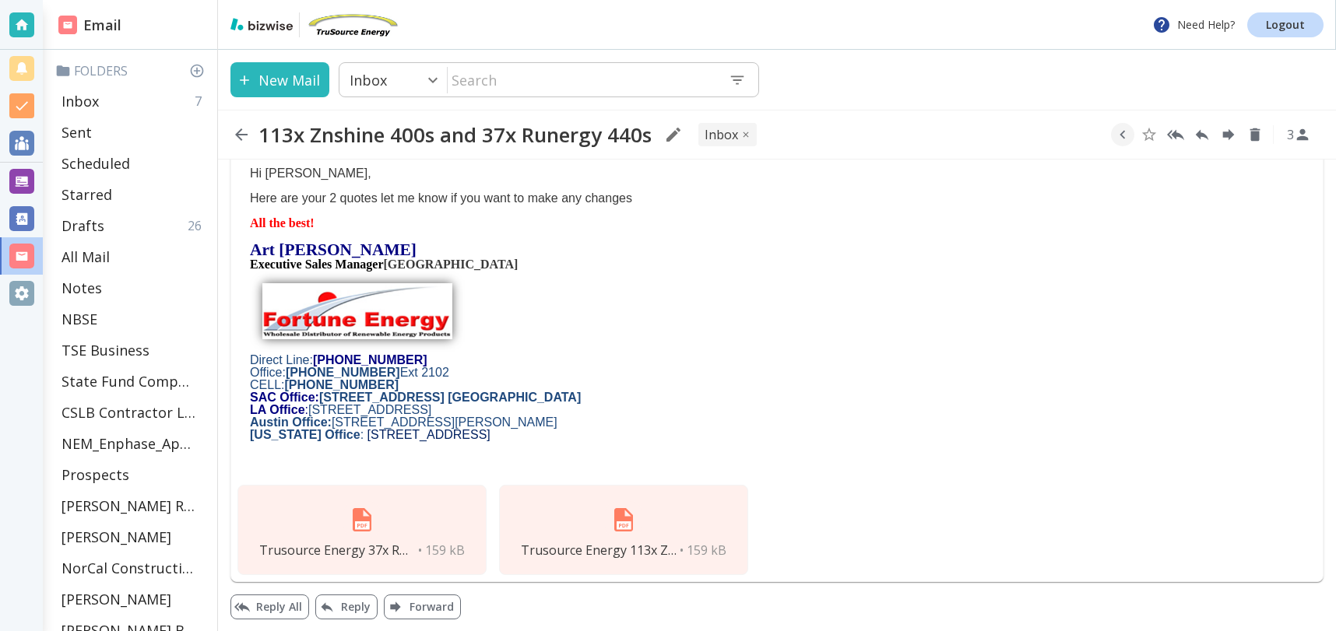
scroll to position [75, 0]
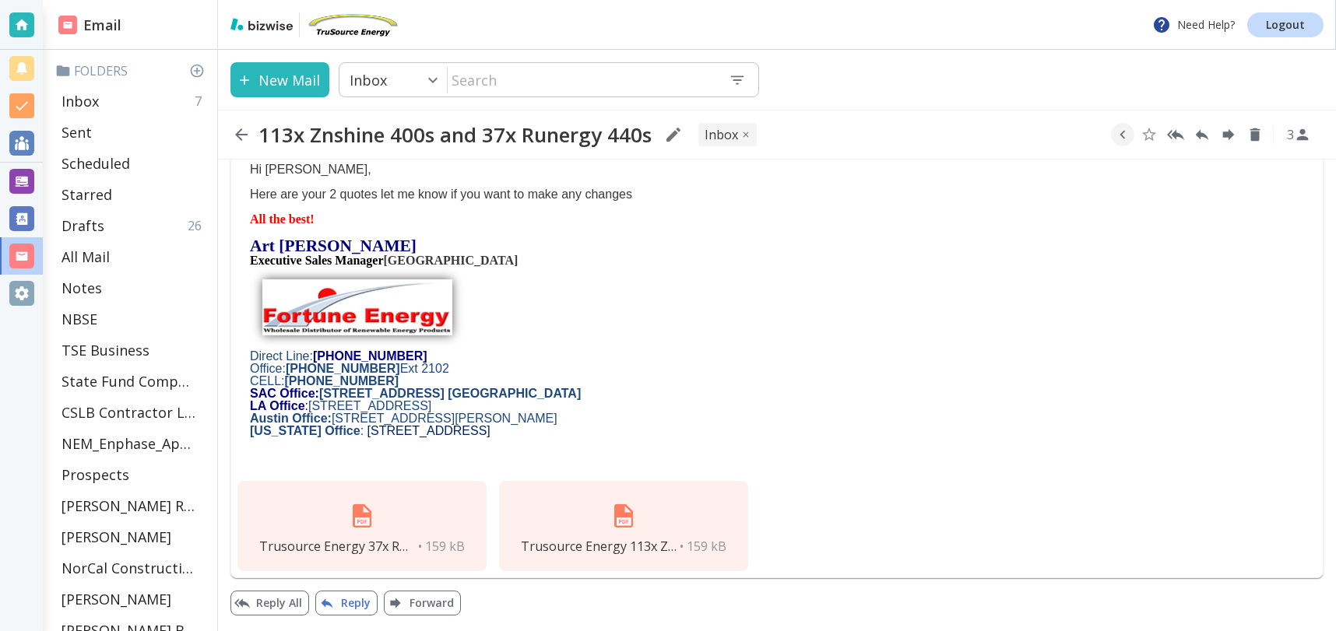
click at [364, 606] on button "Reply" at bounding box center [346, 603] width 62 height 25
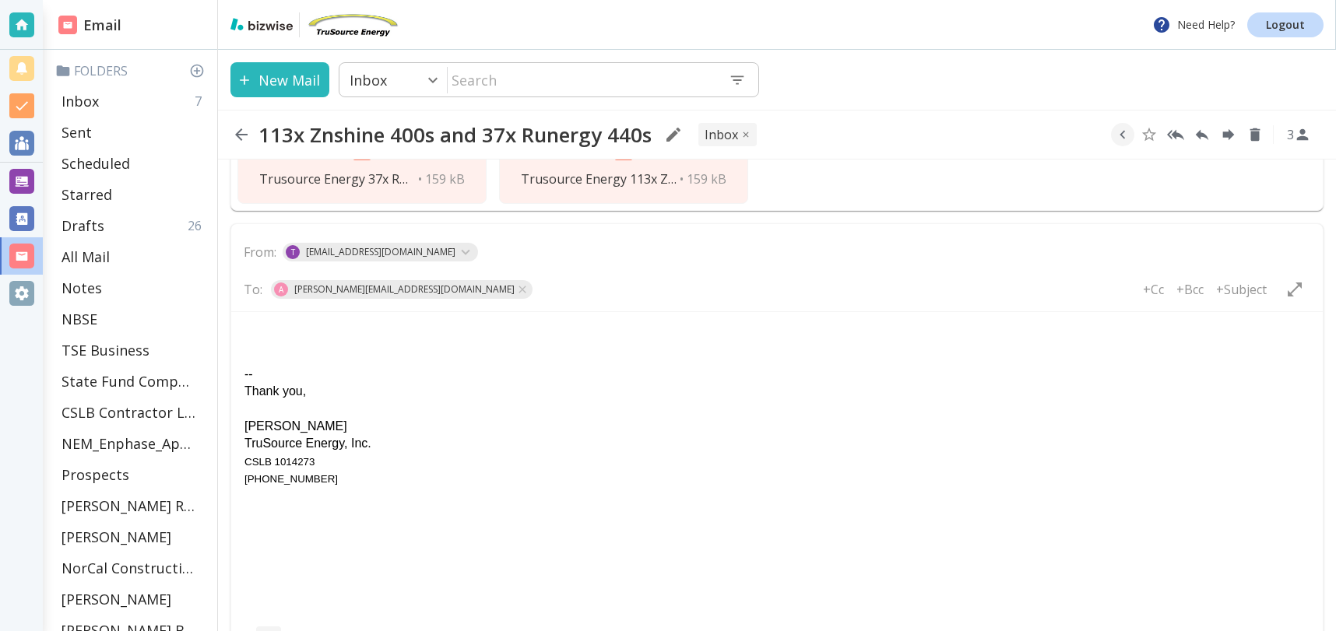
scroll to position [585, 0]
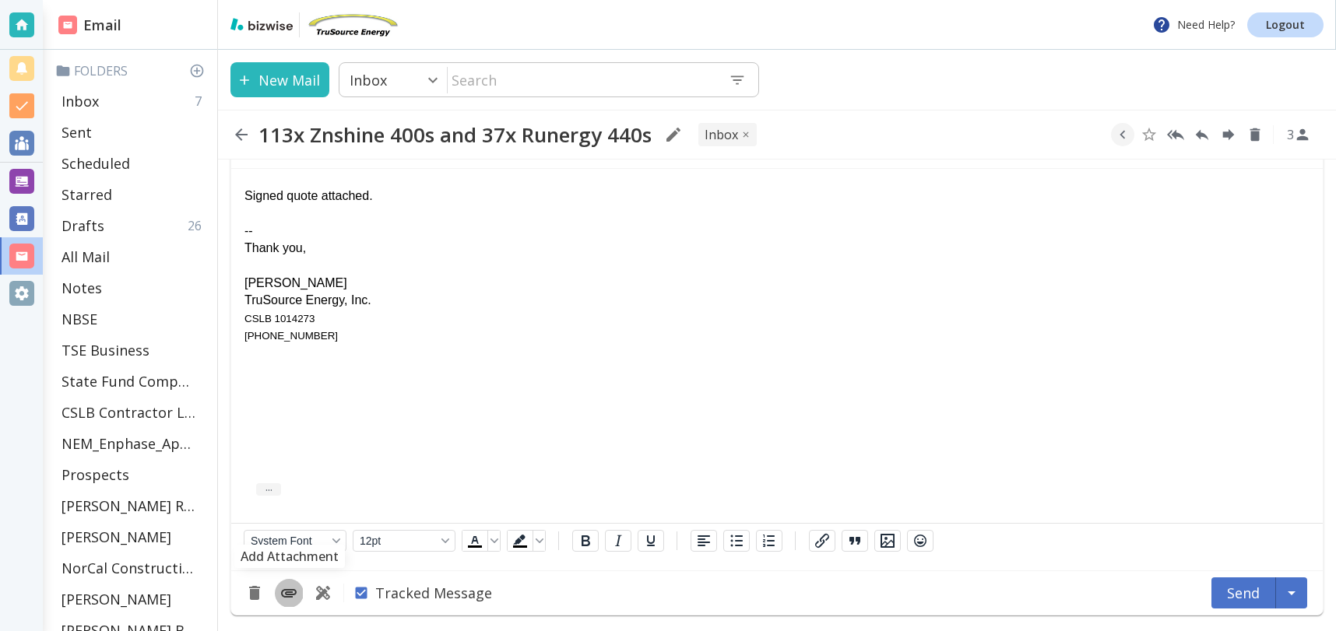
click at [280, 596] on icon "Add Attachment" at bounding box center [288, 593] width 19 height 19
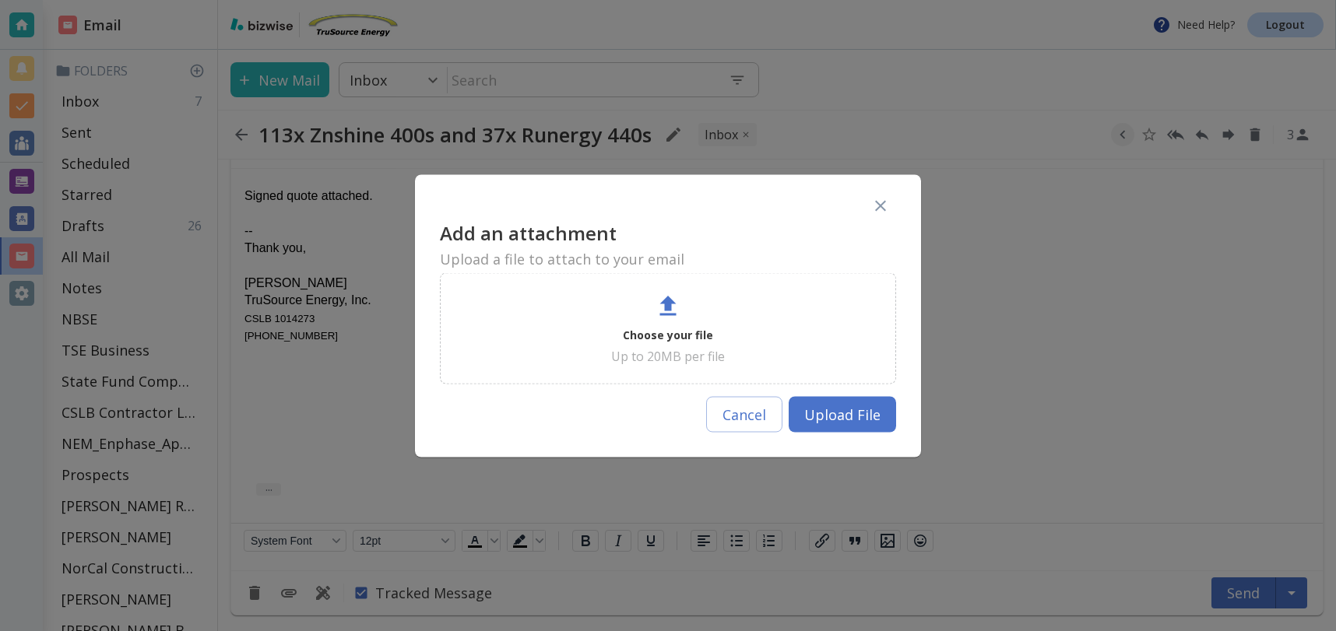
click at [671, 326] on p "Choose your file" at bounding box center [668, 334] width 90 height 19
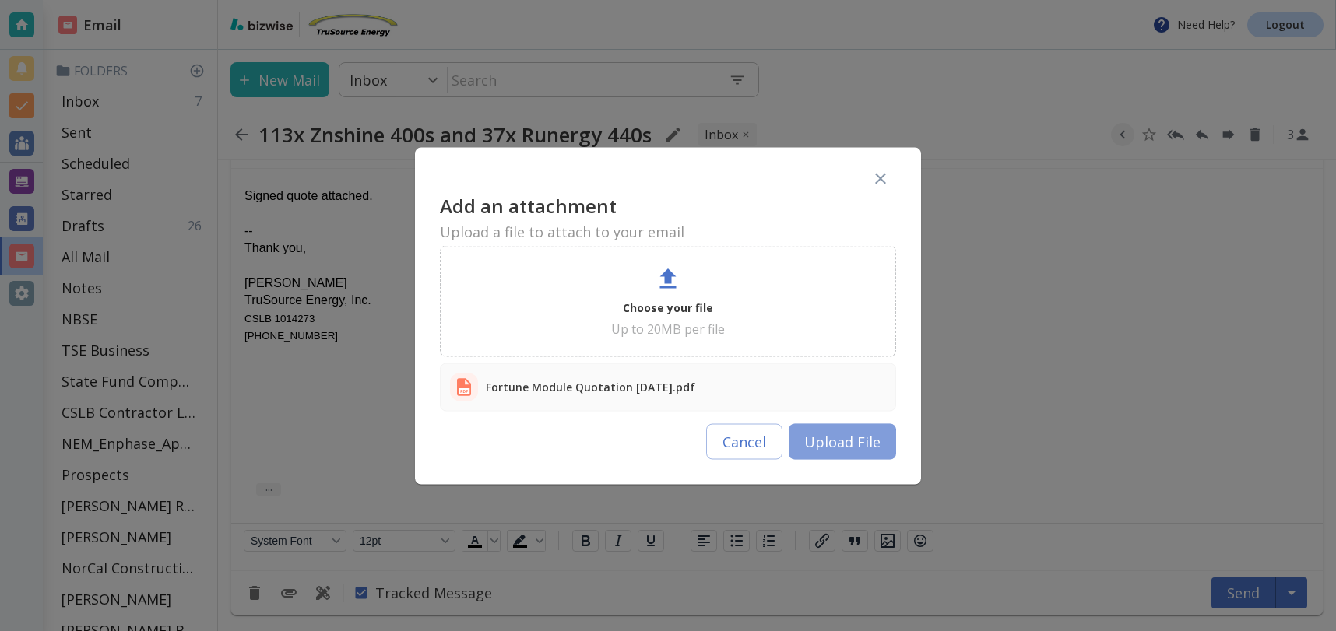
click at [842, 444] on button "Upload File" at bounding box center [842, 441] width 107 height 36
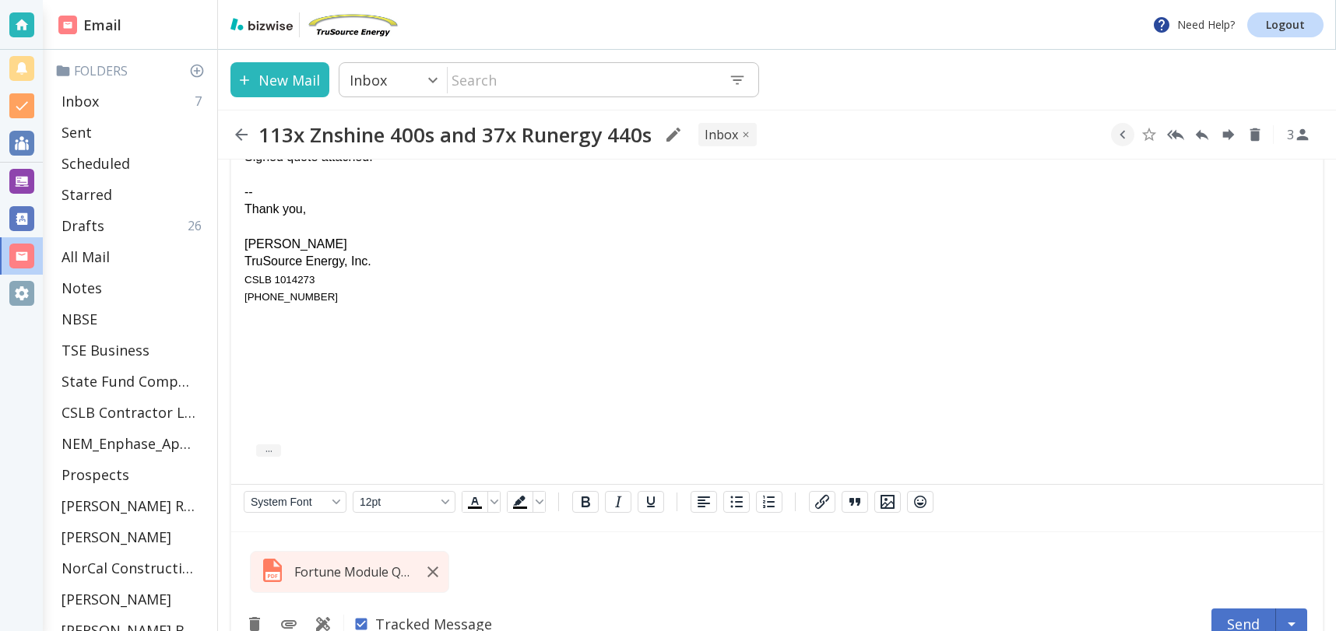
scroll to position [655, 0]
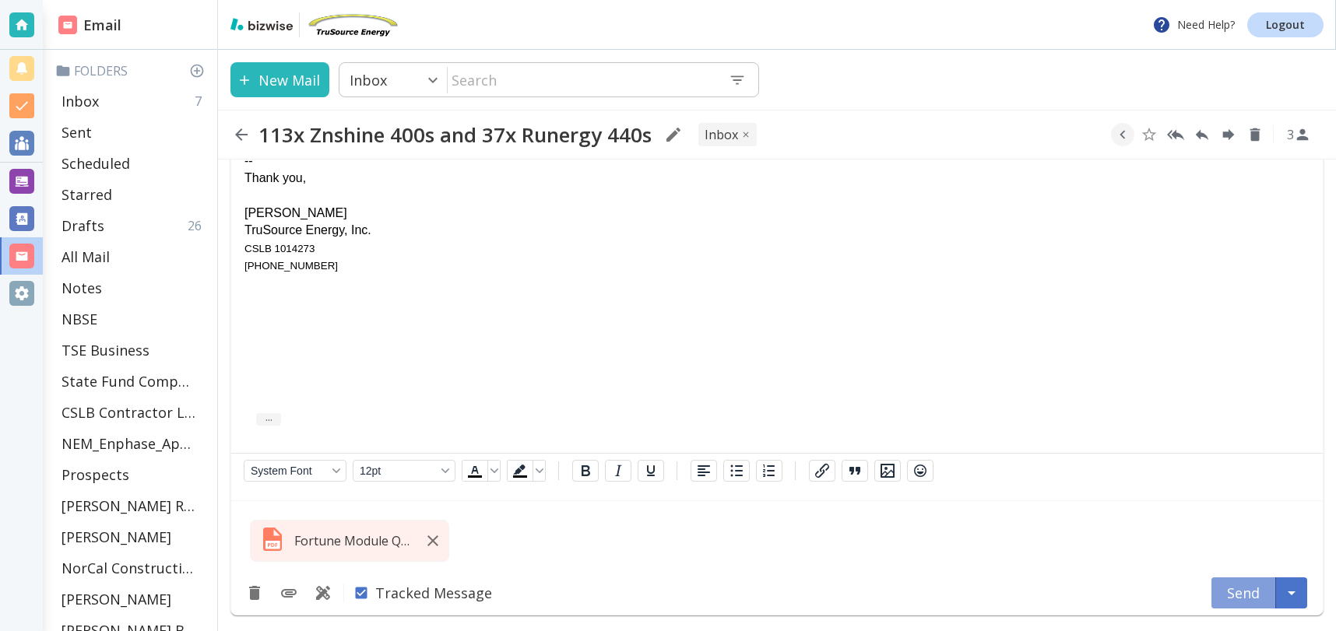
click at [1238, 591] on button "Send" at bounding box center [1243, 593] width 65 height 31
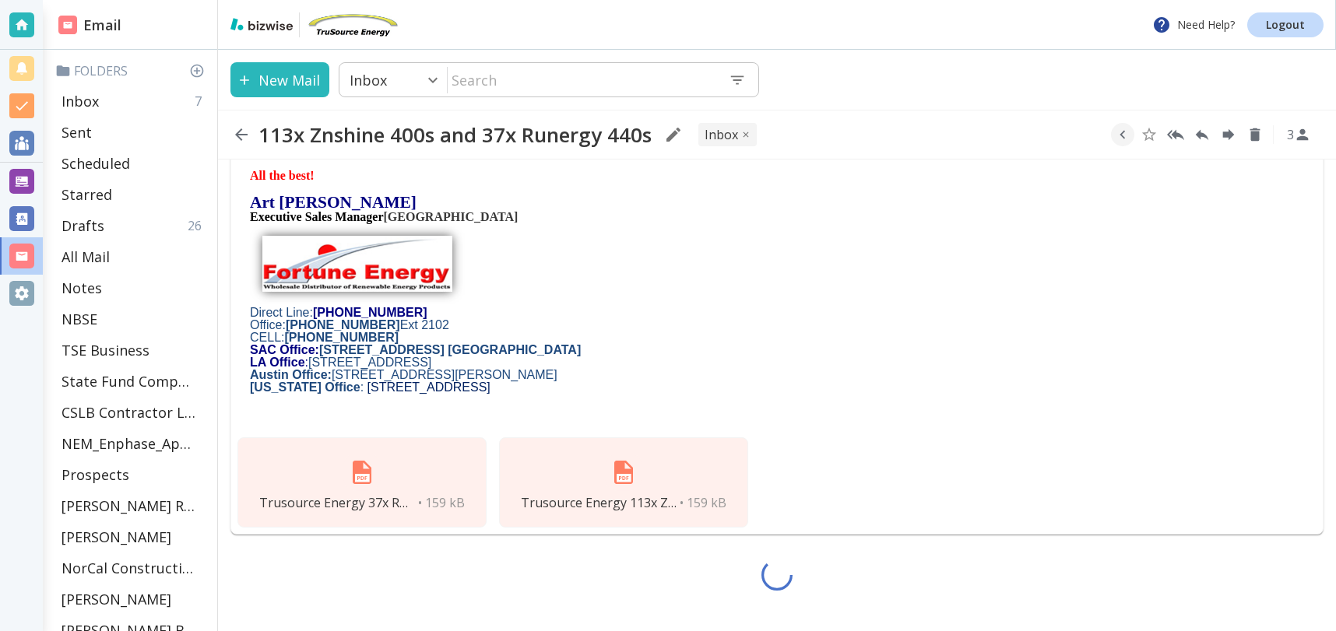
click at [375, 493] on div "Trusource Energy 37x Runergy 440s.pdf • 159 kB" at bounding box center [361, 483] width 249 height 90
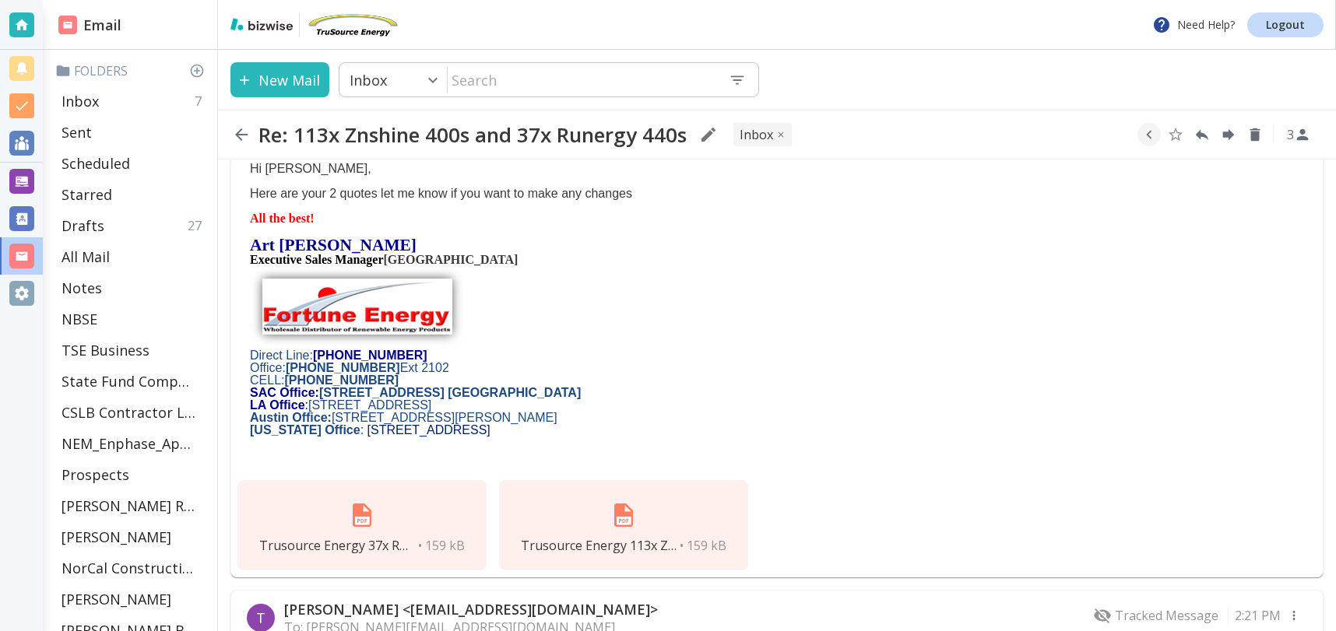
scroll to position [259, 0]
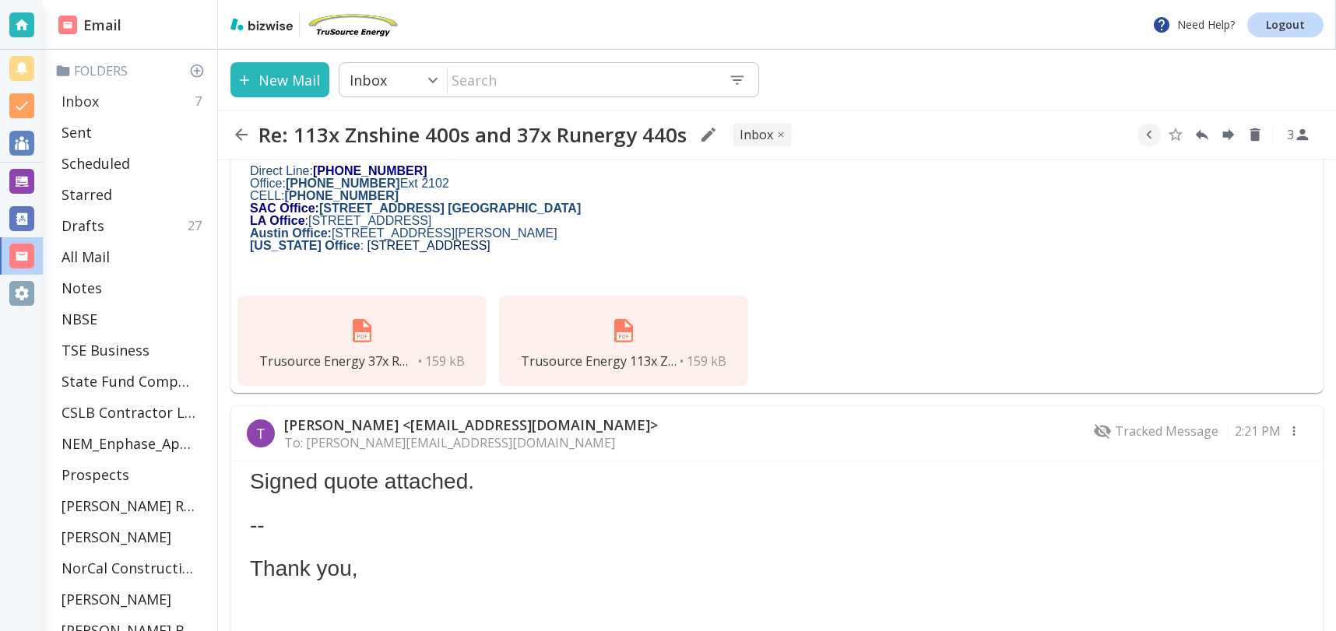
click at [114, 90] on div "Inbox 7" at bounding box center [133, 101] width 156 height 31
